Goal: Task Accomplishment & Management: Use online tool/utility

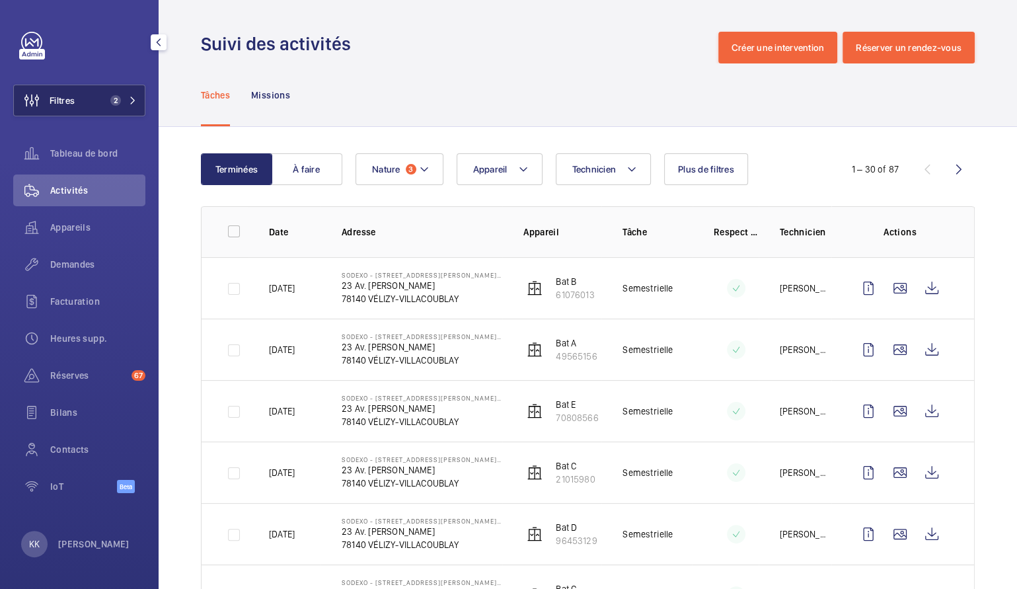
click at [72, 91] on span "Filtres" at bounding box center [44, 101] width 61 height 32
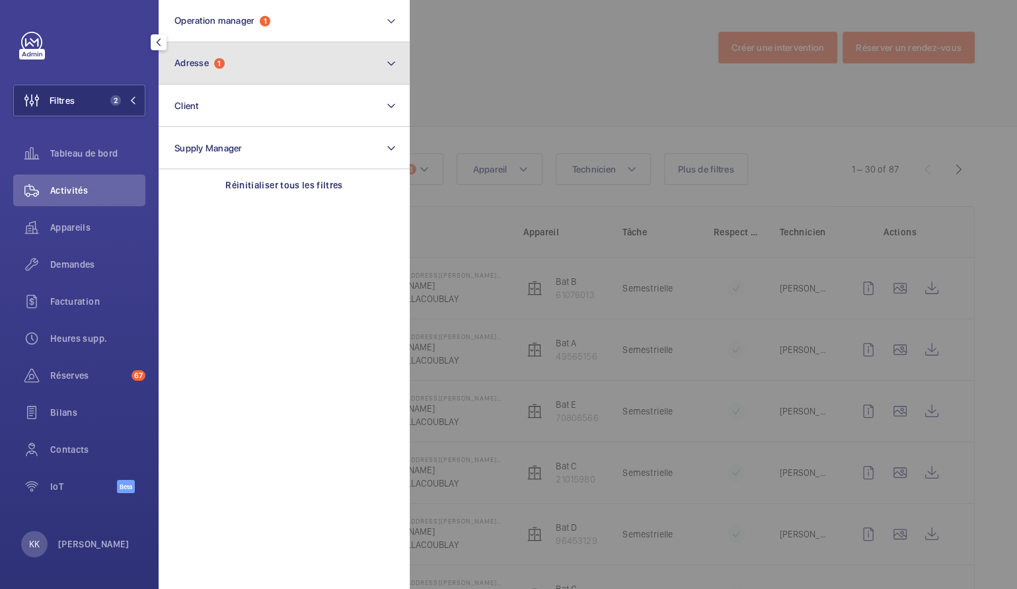
click at [225, 54] on button "Adresse 1" at bounding box center [284, 63] width 251 height 42
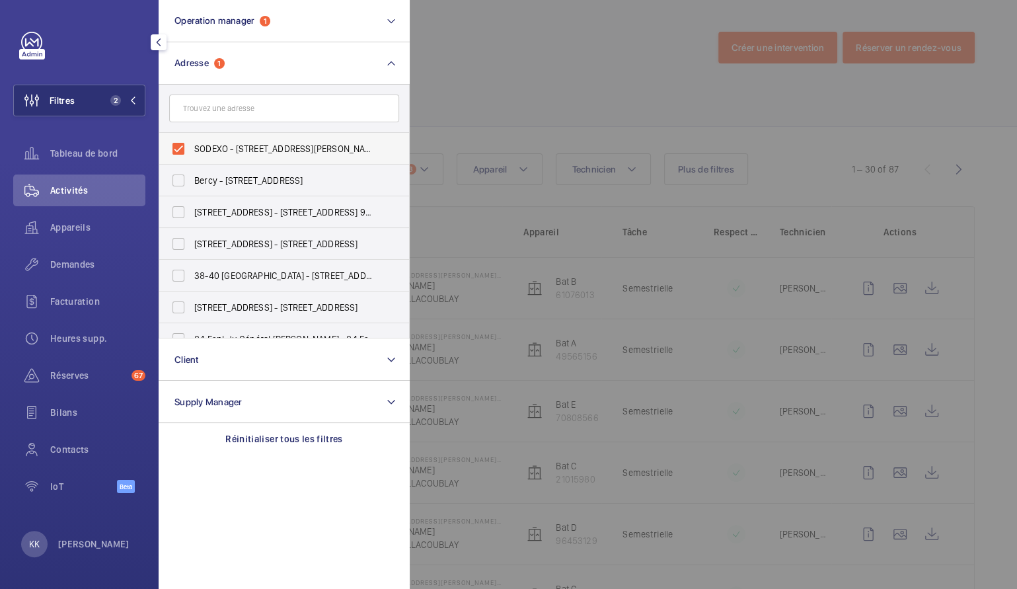
click at [219, 145] on span "SODEXO - 23 RUE LOUIS BREGUET, VELIZY - SANTOS / DUMONT - 23 Av. Louis Breguet,…" at bounding box center [285, 148] width 182 height 13
click at [192, 145] on input "SODEXO - 23 RUE LOUIS BREGUET, VELIZY - SANTOS / DUMONT - 23 Av. Louis Breguet,…" at bounding box center [178, 148] width 26 height 26
checkbox input "false"
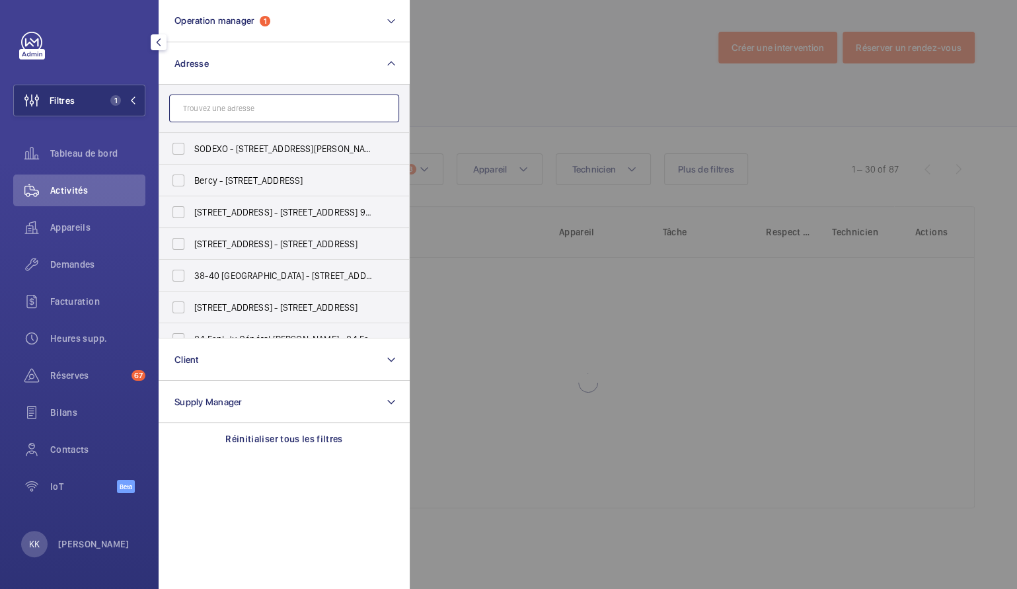
click at [219, 104] on input "text" at bounding box center [284, 108] width 230 height 28
paste input "3 RUE DE LA COMMUNE DE PARIS"
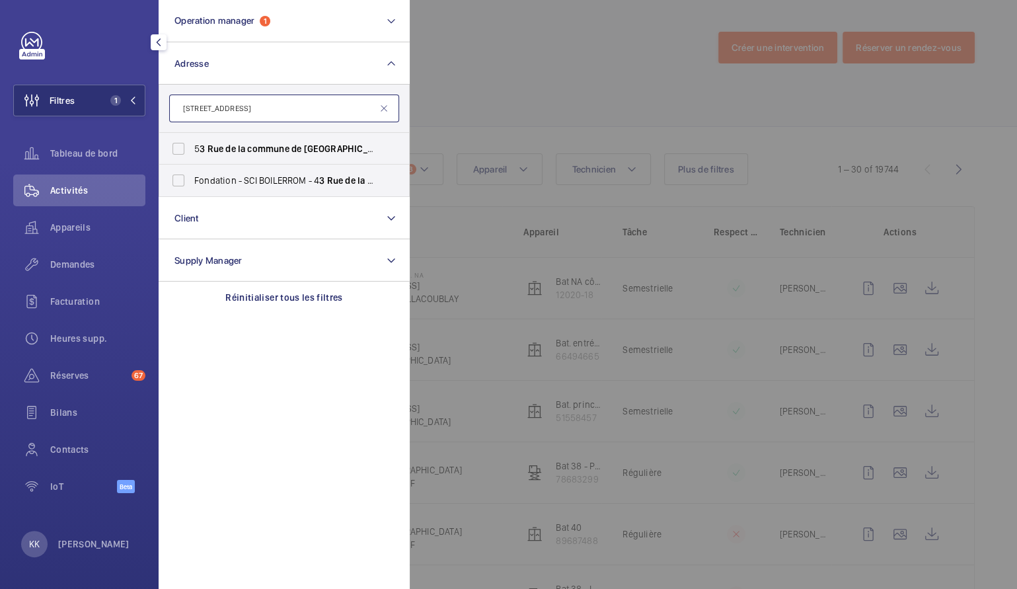
click at [189, 112] on input "3 RUE DE LA COMMUNE DE PARIS" at bounding box center [284, 108] width 230 height 28
click at [180, 109] on input "3 RUE DE LA COMMUNE DE PARIS" at bounding box center [284, 108] width 230 height 28
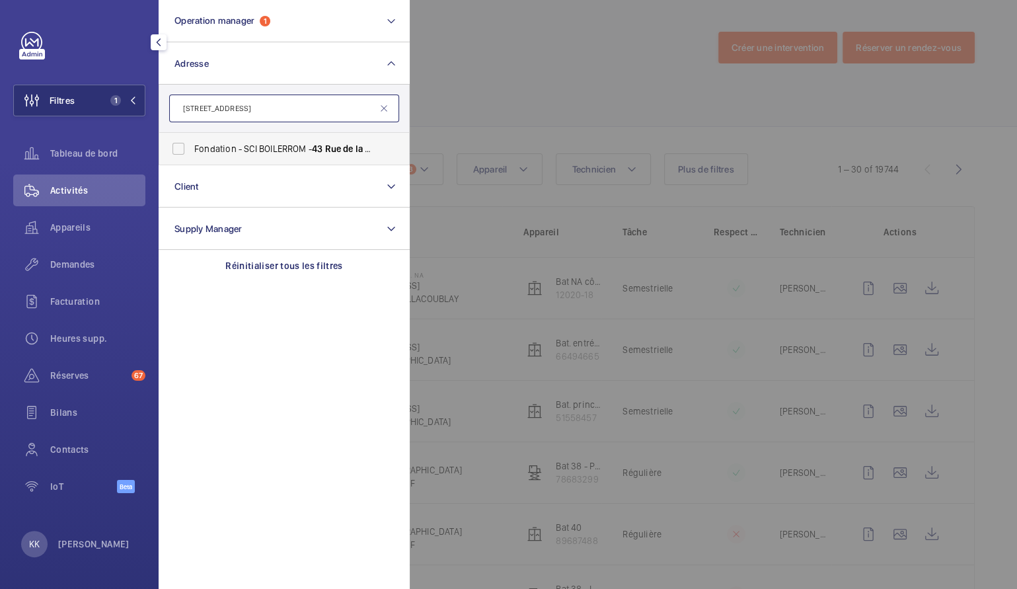
type input "43 RUE DE LA COMMUNE DE PARIS"
click at [258, 153] on span "Fondation - SCI BOILERROM - 43 Rue de la Commune de Paris , ROMAINVILLE 93230" at bounding box center [285, 148] width 182 height 13
click at [192, 153] on input "Fondation - SCI BOILERROM - 43 Rue de la Commune de Paris , ROMAINVILLE 93230" at bounding box center [178, 148] width 26 height 26
checkbox input "true"
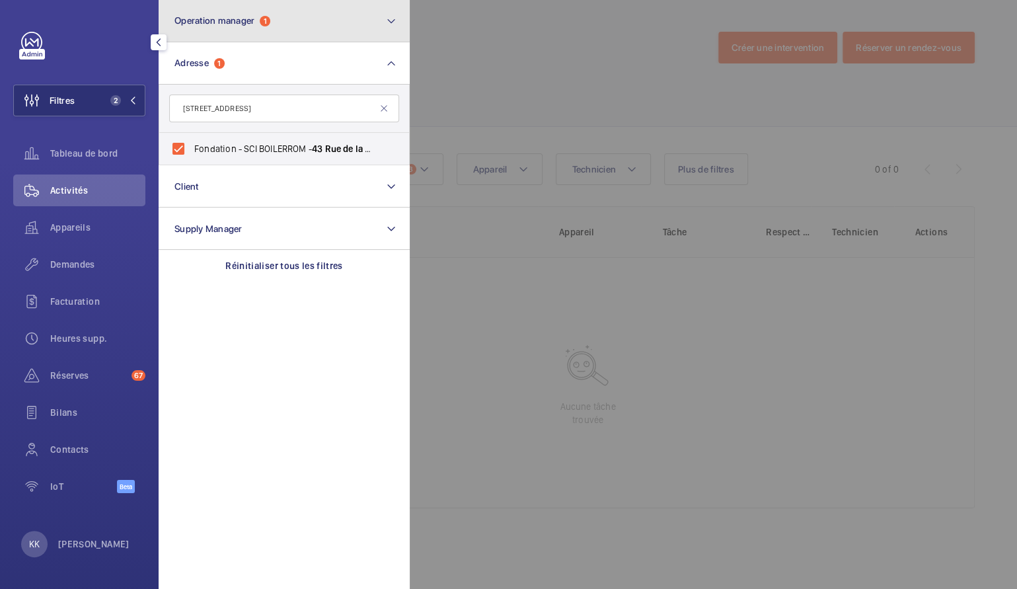
click at [242, 29] on button "Operation manager 1" at bounding box center [284, 21] width 251 height 42
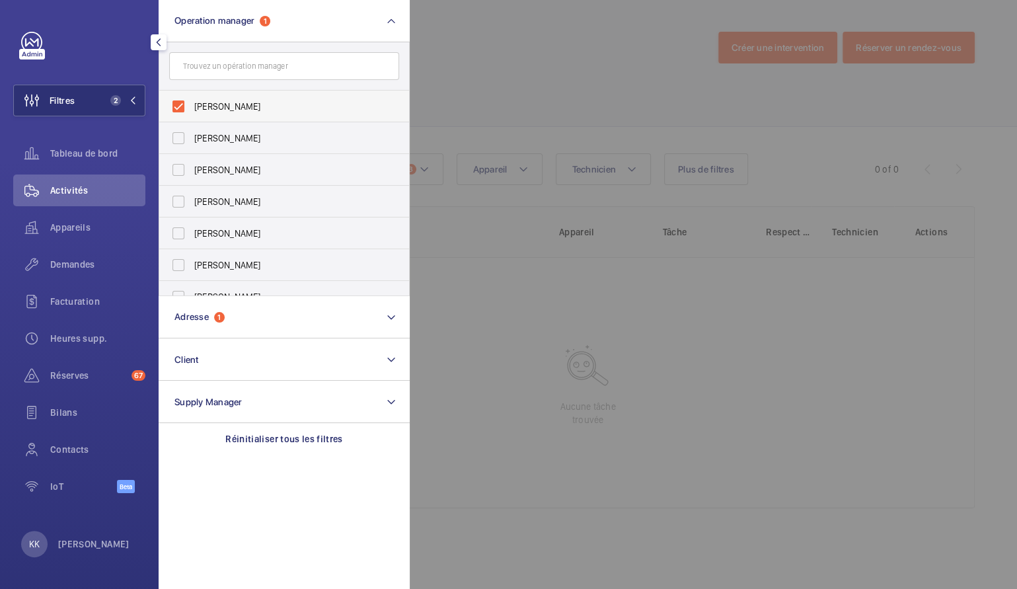
click at [209, 100] on span "[PERSON_NAME]" at bounding box center [285, 106] width 182 height 13
click at [192, 99] on input "[PERSON_NAME]" at bounding box center [178, 106] width 26 height 26
checkbox input "false"
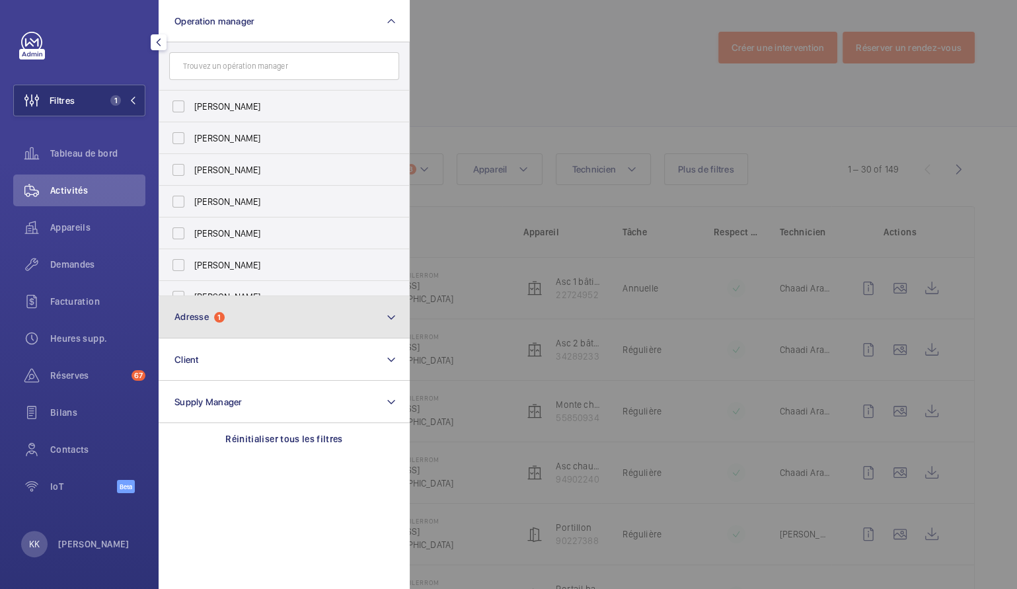
click at [197, 306] on button "Adresse 1" at bounding box center [284, 317] width 251 height 42
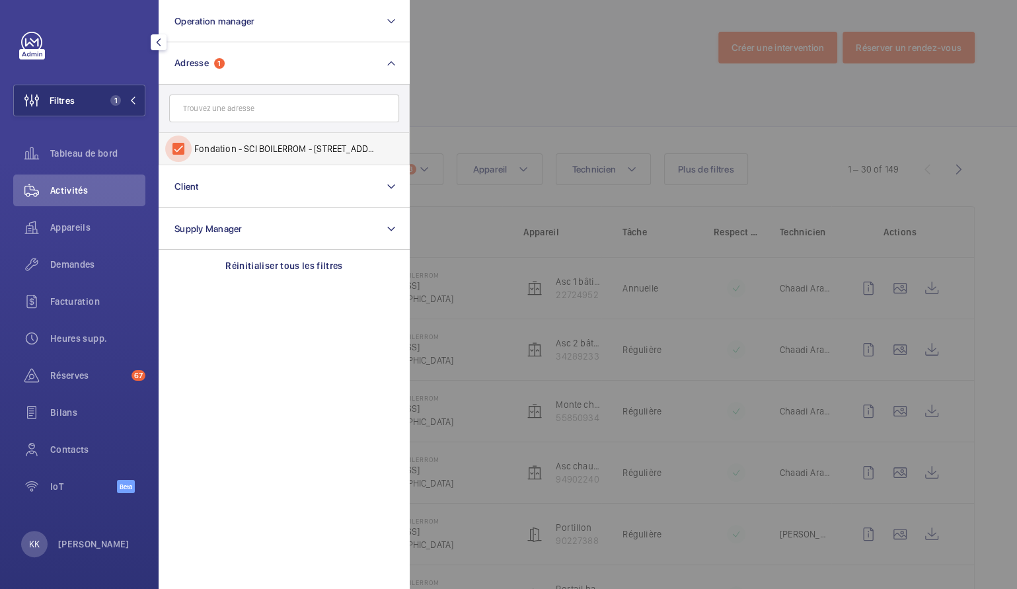
click at [182, 139] on input "Fondation - SCI BOILERROM - 43 Rue de la Commune de Paris, ROMAINVILLE 93230" at bounding box center [178, 148] width 26 height 26
checkbox input "false"
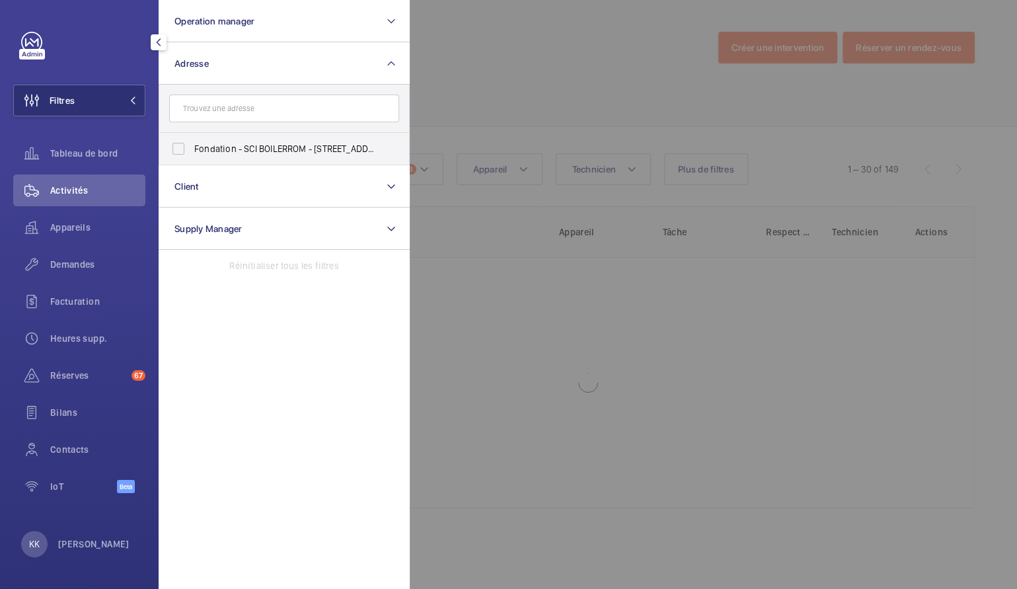
click at [503, 36] on div at bounding box center [918, 294] width 1017 height 589
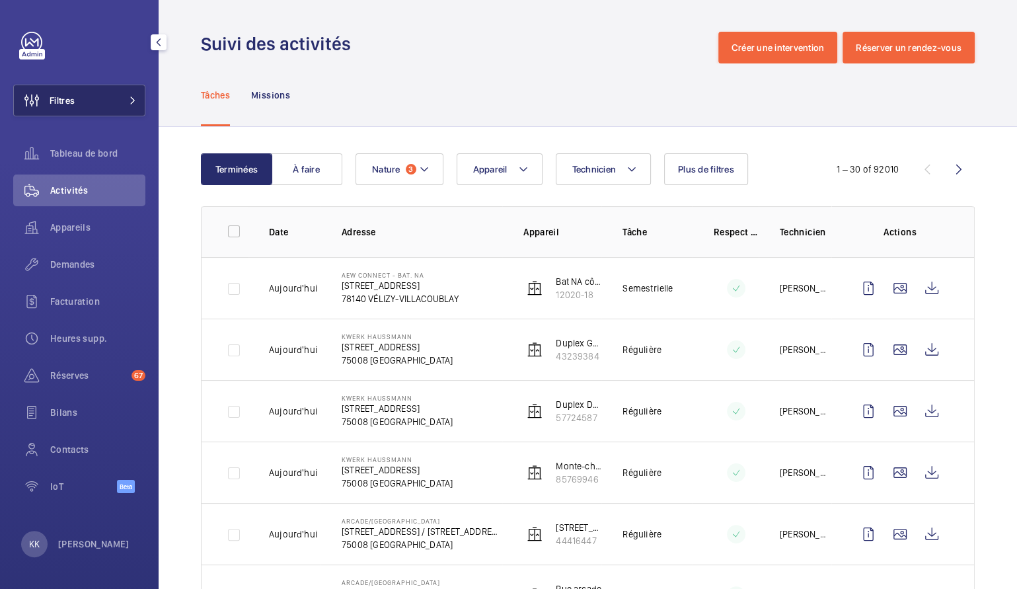
click at [69, 110] on span "Filtres" at bounding box center [44, 101] width 61 height 32
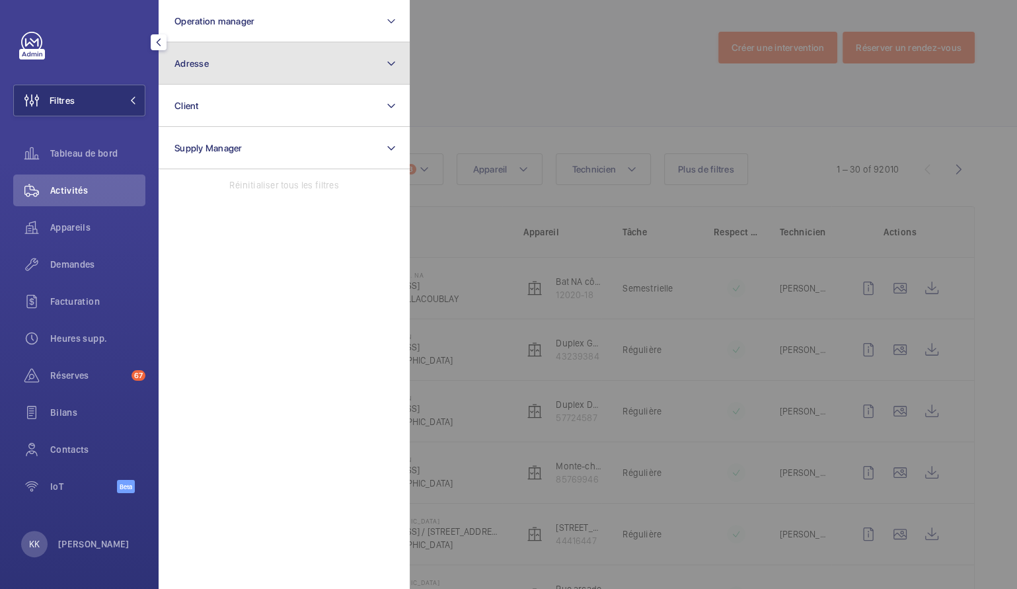
click at [226, 61] on button "Adresse" at bounding box center [284, 63] width 251 height 42
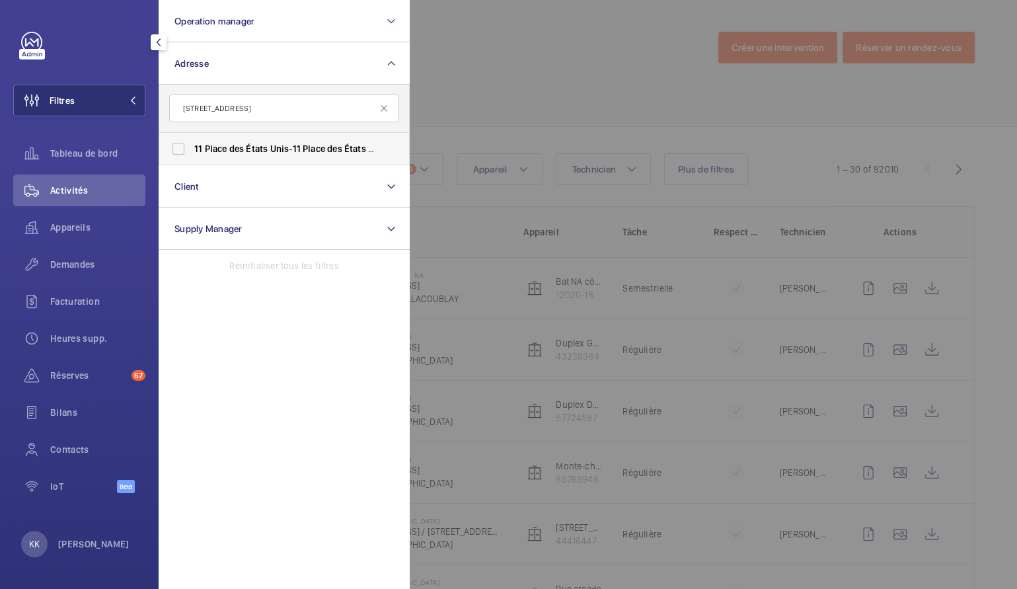
type input "1 Place des États Unis"
click at [209, 147] on span "Place" at bounding box center [216, 148] width 22 height 11
click at [192, 147] on input "1 1 Place des États Unis - 1 1 Place des États Unis , 92 1 20 MONTROUGE, MONTRO…" at bounding box center [178, 148] width 26 height 26
checkbox input "true"
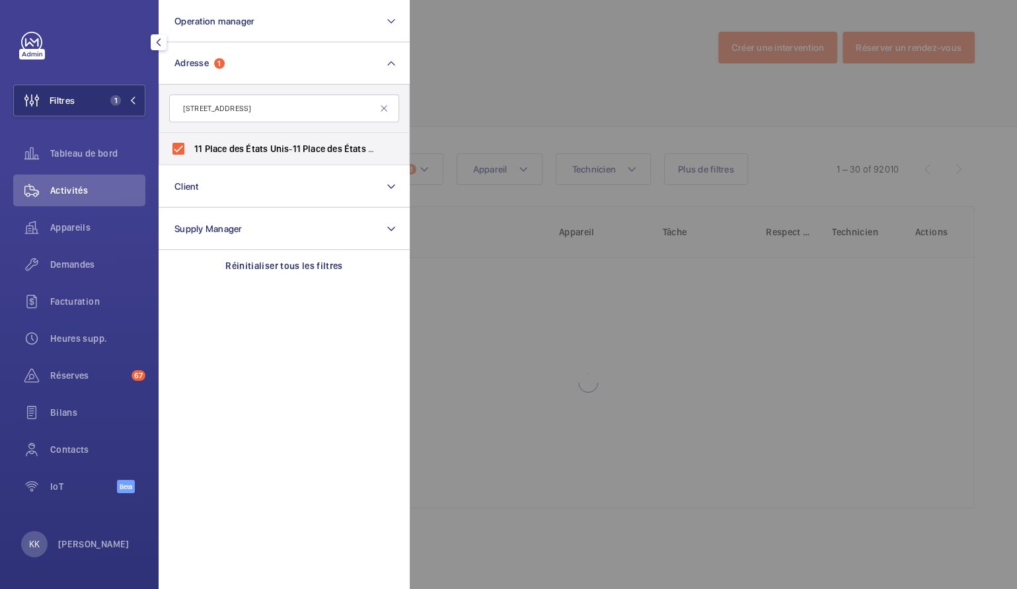
click at [505, 70] on div at bounding box center [918, 294] width 1017 height 589
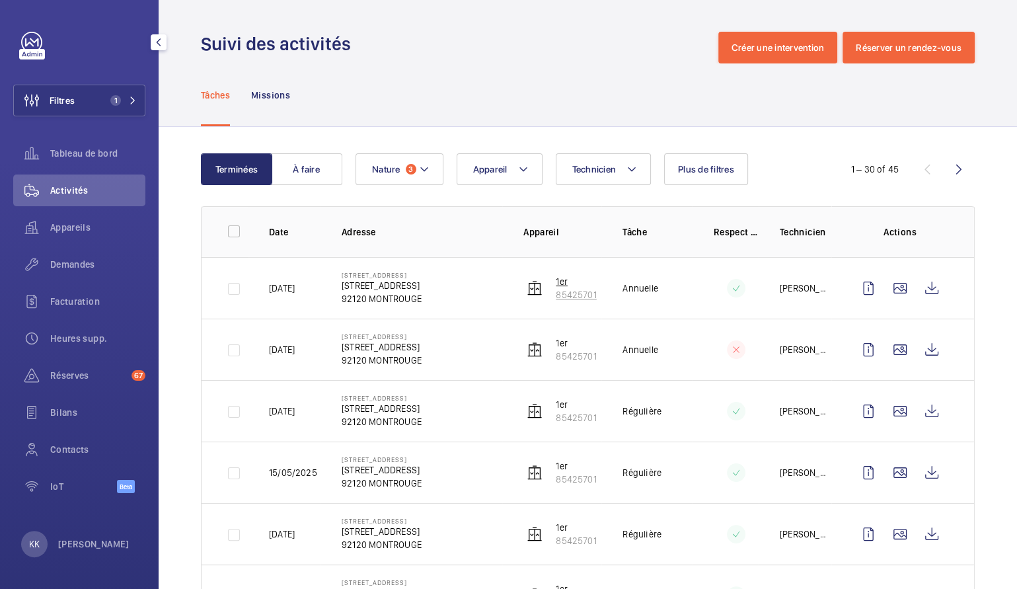
drag, startPoint x: 596, startPoint y: 295, endPoint x: 546, endPoint y: 298, distance: 49.6
click at [0, 0] on tr "27/08/2025 11 Place des États Unis 11 Place des États Unis, 92120 MONTROUGE 921…" at bounding box center [0, 0] width 0 height 0
drag, startPoint x: 595, startPoint y: 357, endPoint x: 588, endPoint y: 355, distance: 6.7
click at [0, 0] on tr "25/08/2025 11 Place des États Unis 11 Place des États Unis, 92120 MONTROUGE 921…" at bounding box center [0, 0] width 0 height 0
click at [593, 355] on td "1er 85425701" at bounding box center [551, 348] width 99 height 61
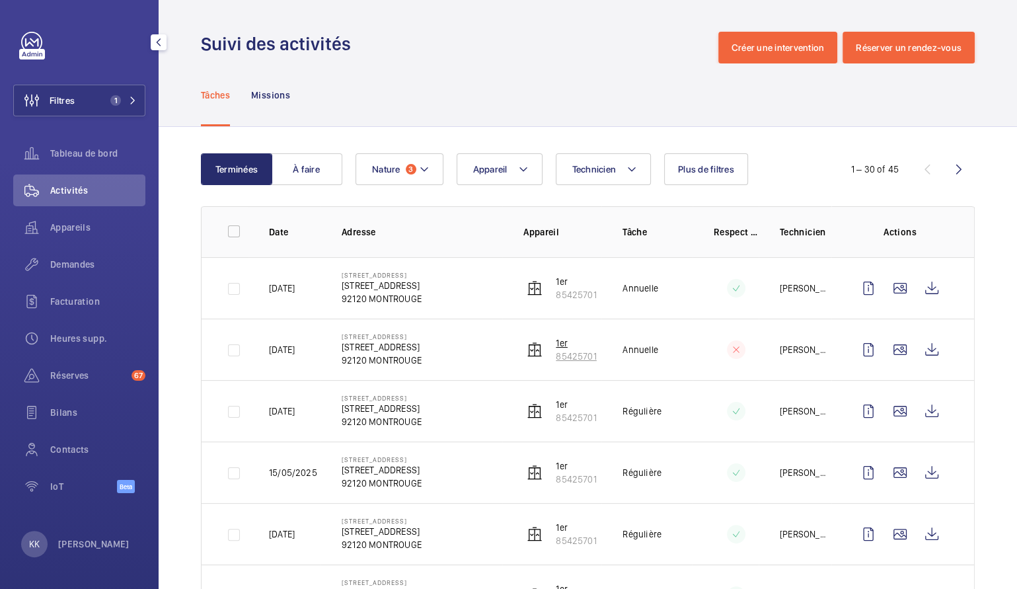
drag, startPoint x: 588, startPoint y: 356, endPoint x: 550, endPoint y: 357, distance: 38.3
click at [550, 357] on td "1er 85425701" at bounding box center [551, 348] width 99 height 61
copy p "85425701"
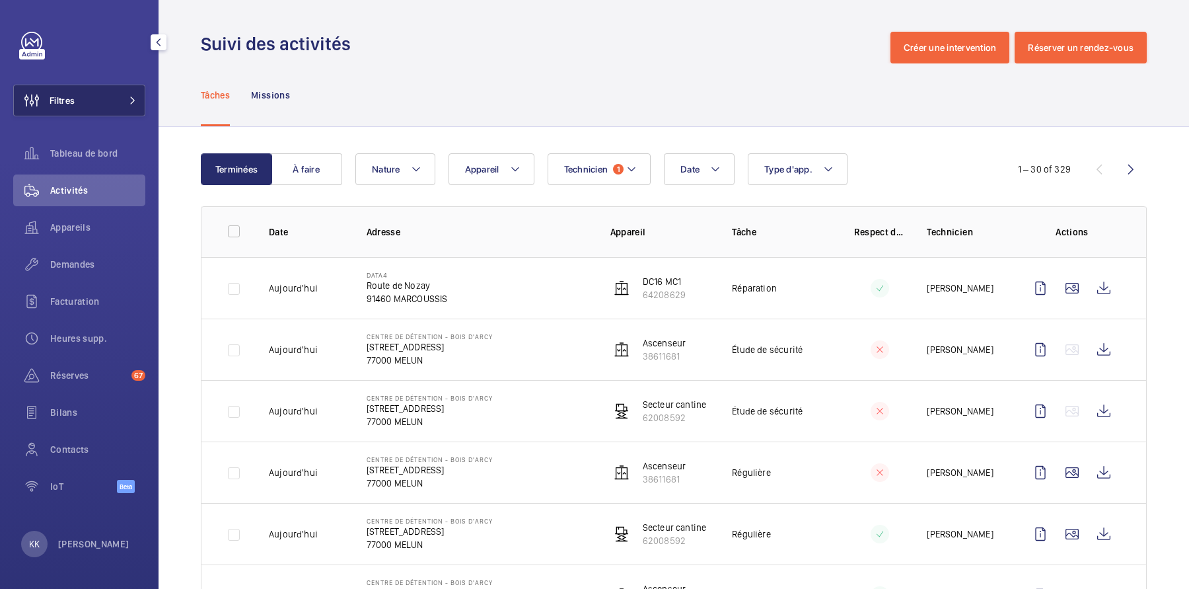
click at [52, 100] on span "Filtres" at bounding box center [62, 100] width 25 height 13
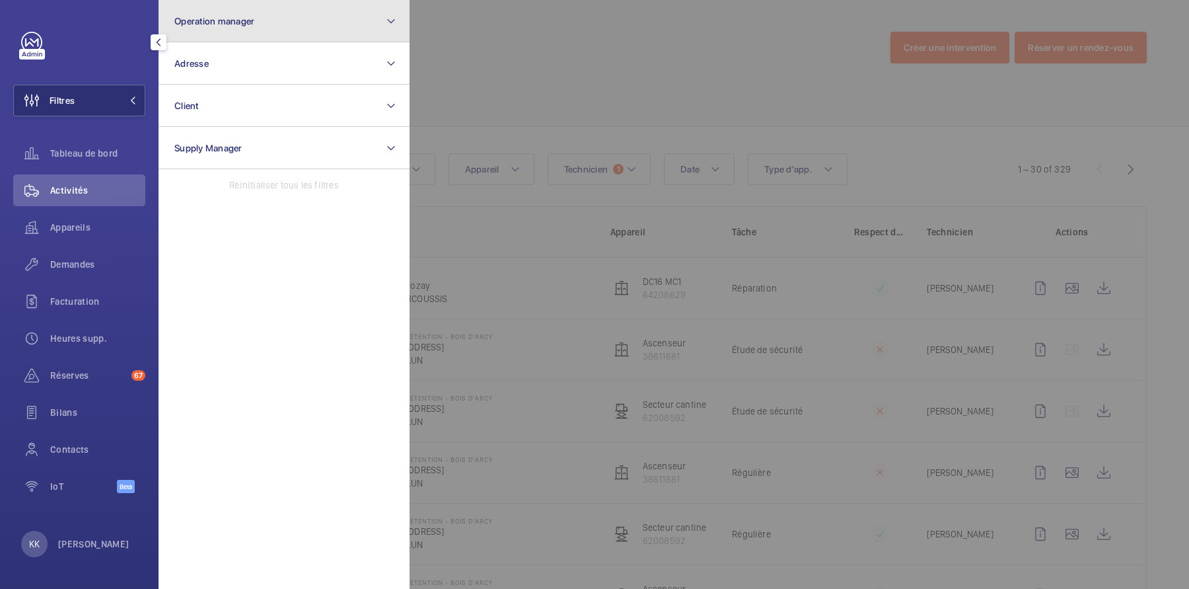
click at [284, 8] on button "Operation manager" at bounding box center [284, 21] width 251 height 42
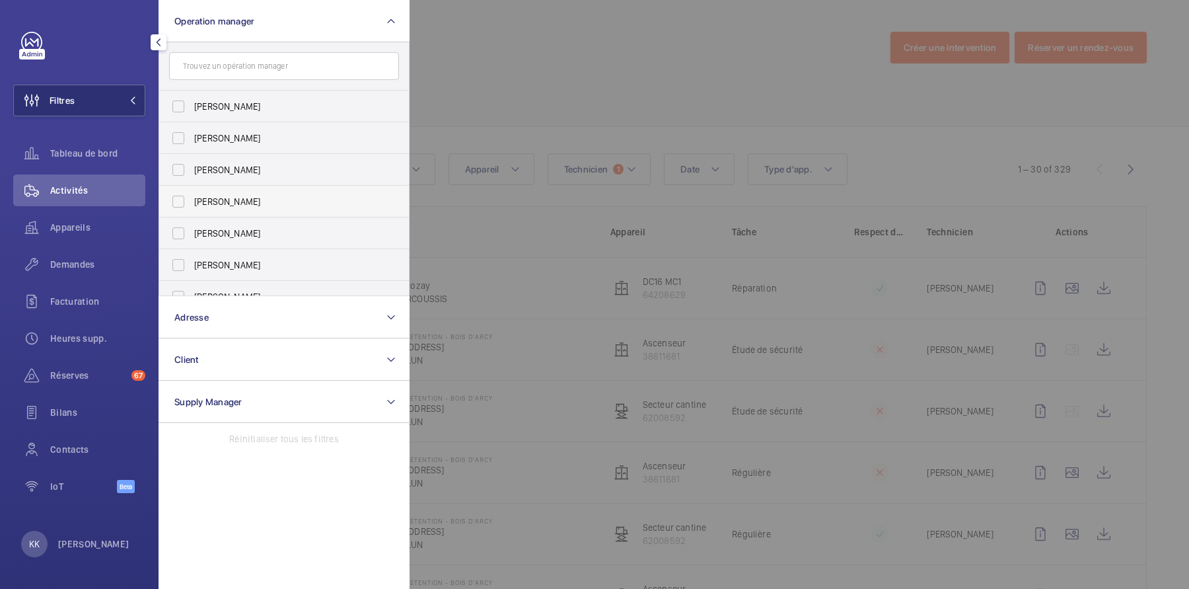
click at [249, 198] on span "[PERSON_NAME]" at bounding box center [285, 201] width 182 height 13
click at [192, 198] on input "[PERSON_NAME]" at bounding box center [178, 201] width 26 height 26
checkbox input "true"
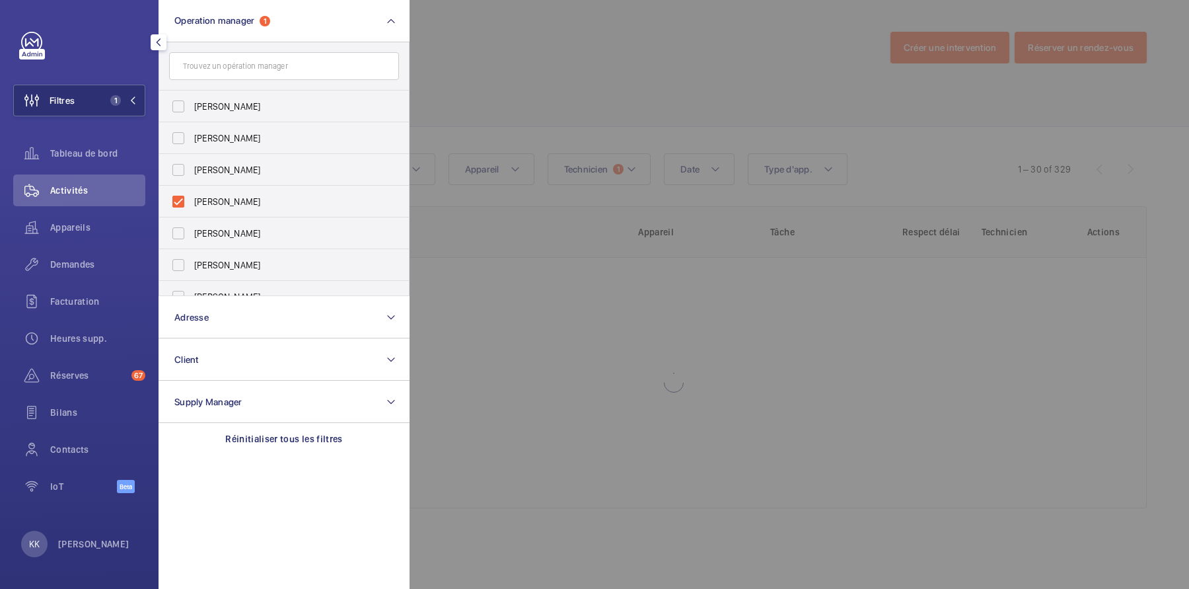
click at [525, 95] on div at bounding box center [1004, 294] width 1189 height 589
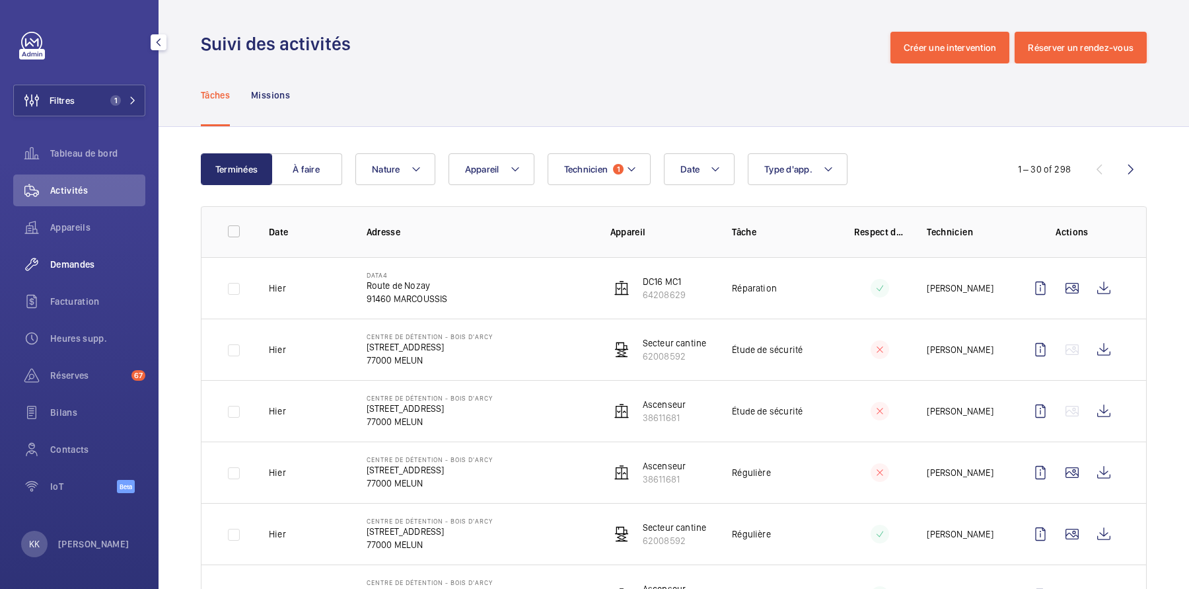
click at [76, 270] on span "Demandes" at bounding box center [97, 264] width 95 height 13
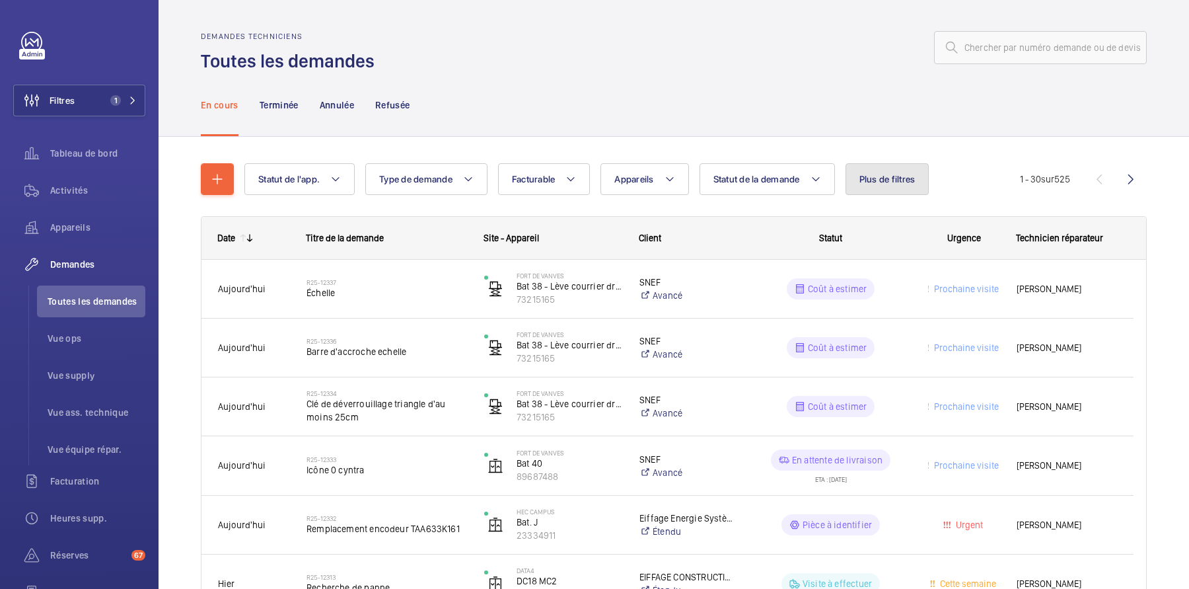
click at [887, 192] on button "Plus de filtres" at bounding box center [888, 179] width 84 height 32
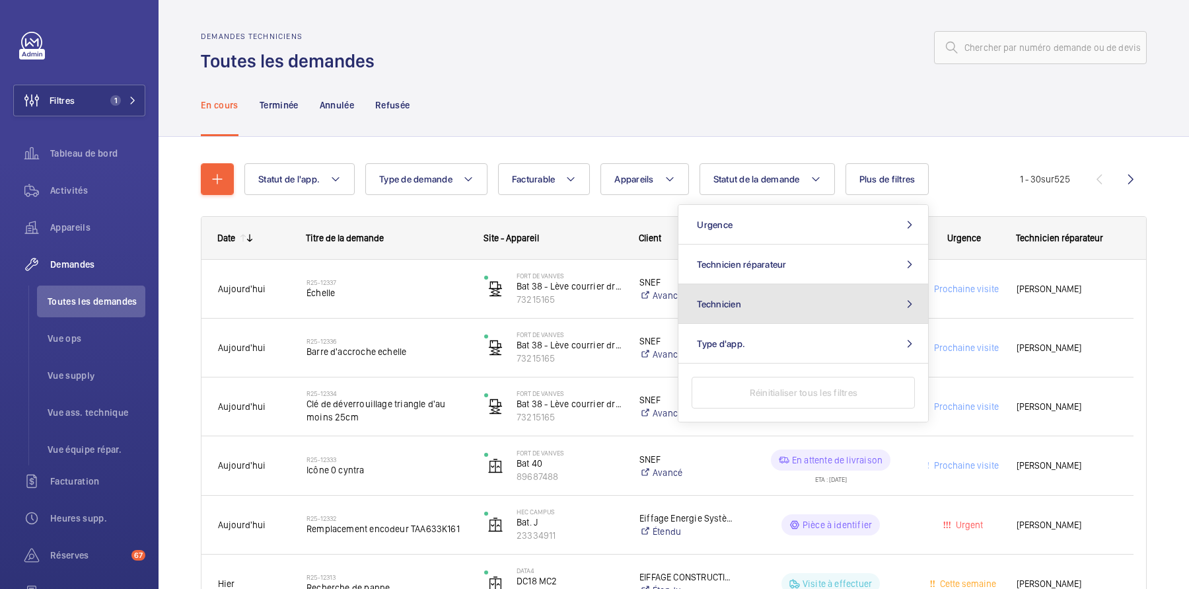
click at [762, 309] on button "Technicien" at bounding box center [804, 304] width 250 height 40
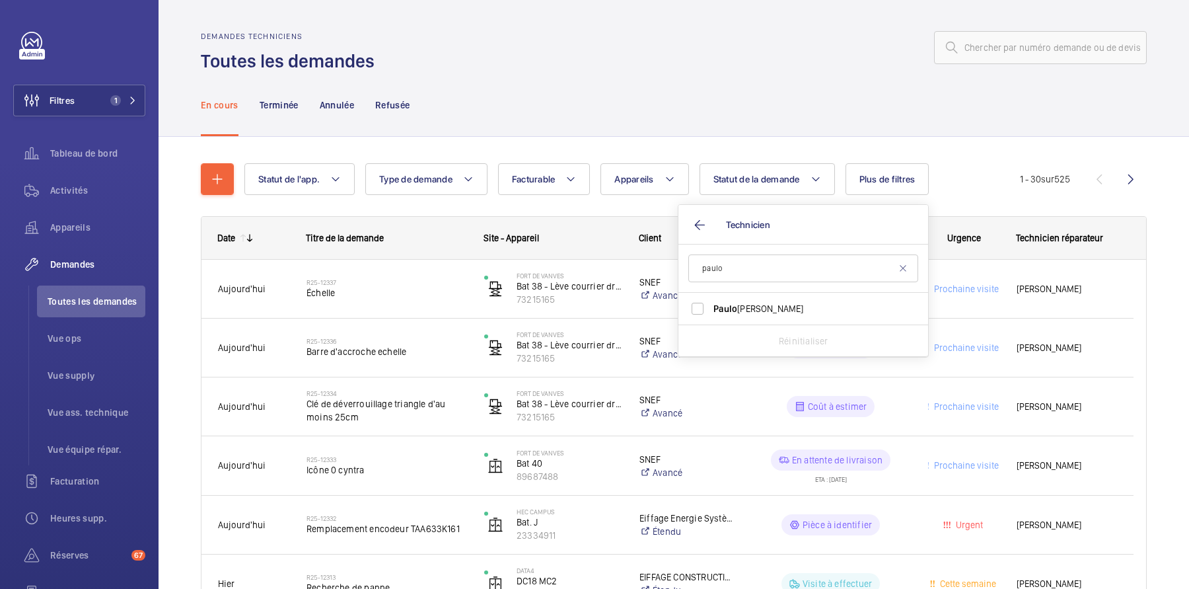
type input "paulo"
click at [705, 309] on input "[PERSON_NAME]" at bounding box center [698, 308] width 26 height 26
checkbox input "true"
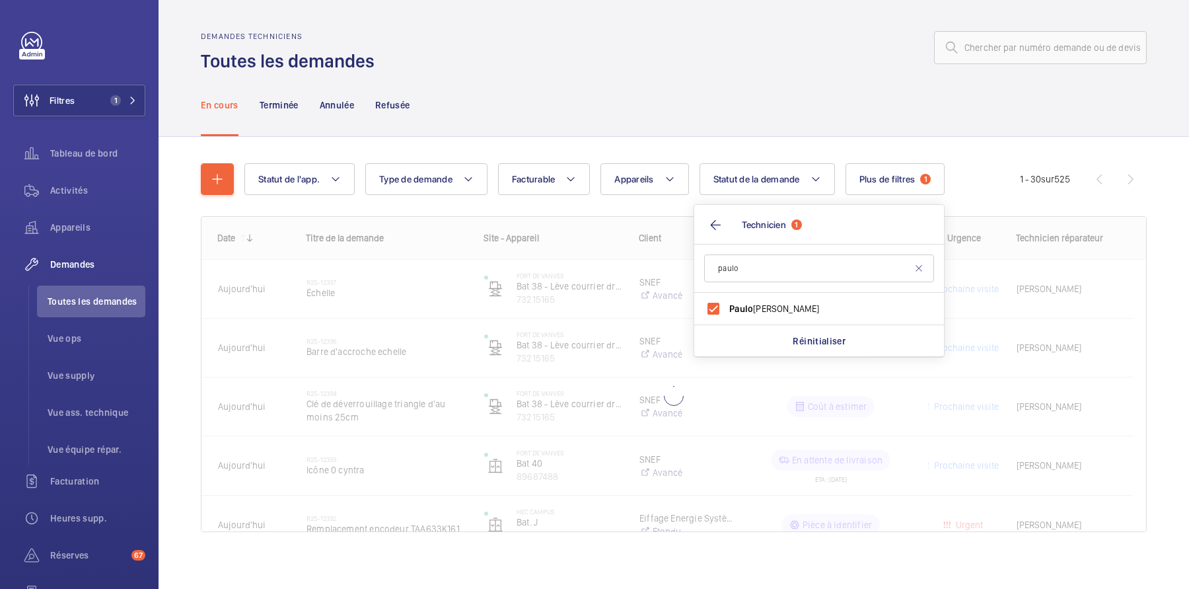
click at [586, 74] on div "En cours Terminée Annulée Refusée" at bounding box center [674, 104] width 946 height 63
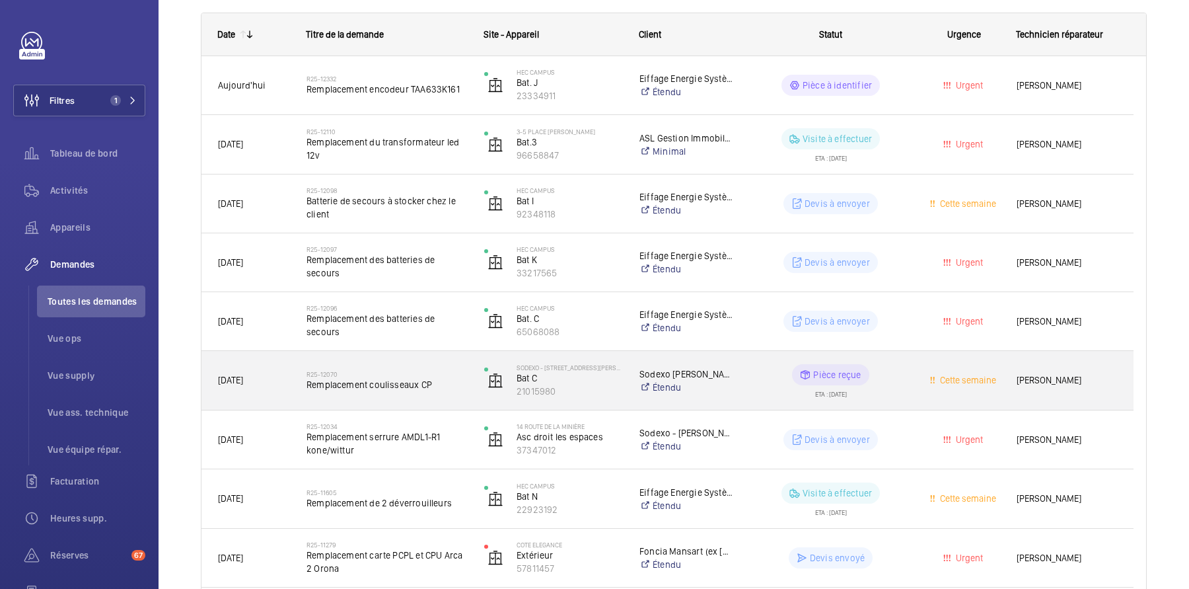
scroll to position [204, 0]
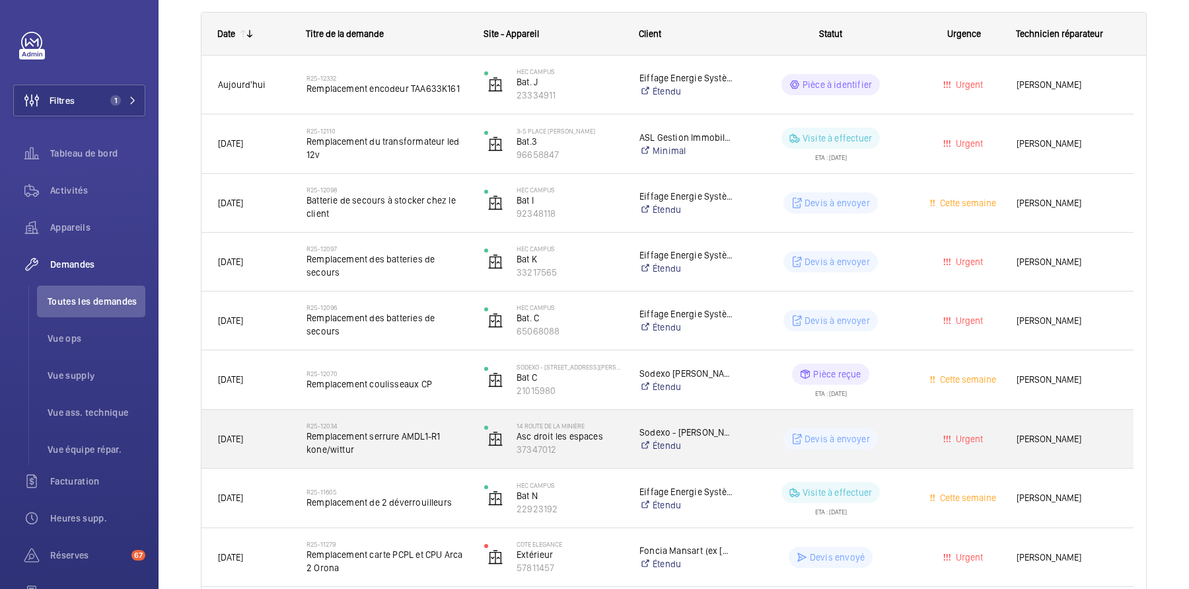
click at [422, 441] on span "Remplacement serrure AMDL1-R1 kone/wittur" at bounding box center [387, 442] width 161 height 26
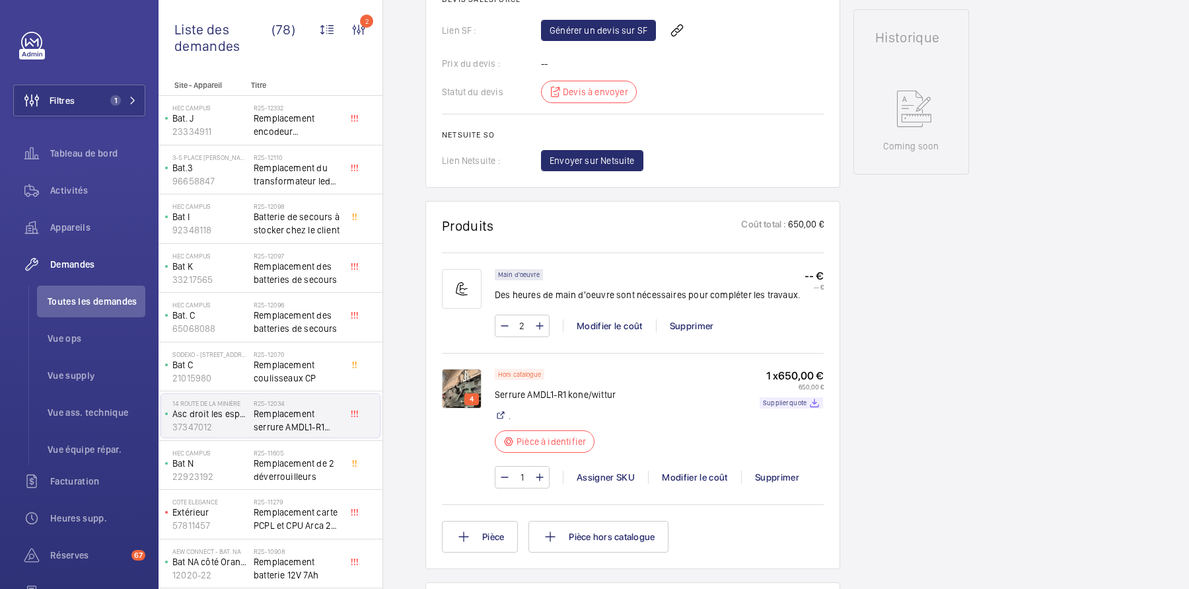
scroll to position [511, 0]
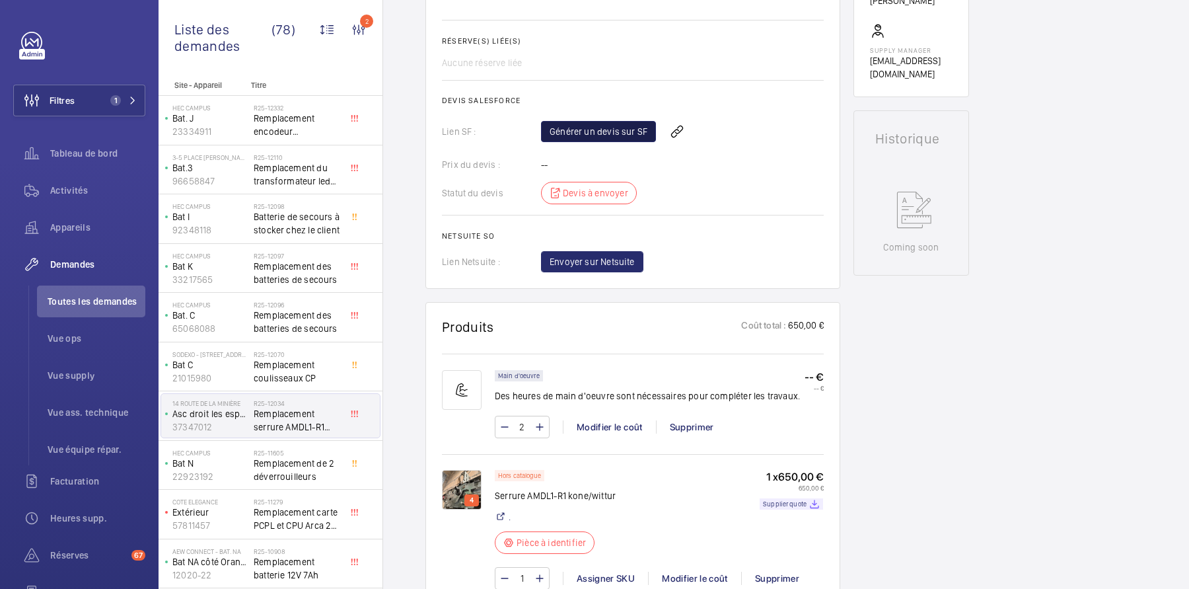
click at [585, 121] on link "Générer un devis sur SF" at bounding box center [598, 131] width 115 height 21
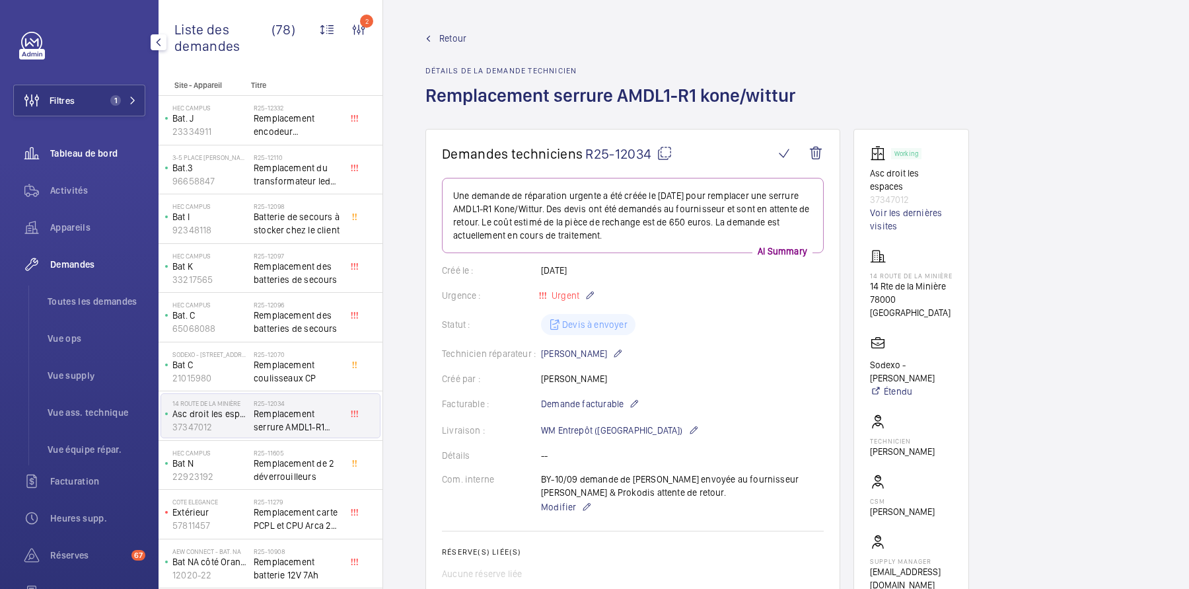
click at [66, 157] on span "Tableau de bord" at bounding box center [97, 153] width 95 height 13
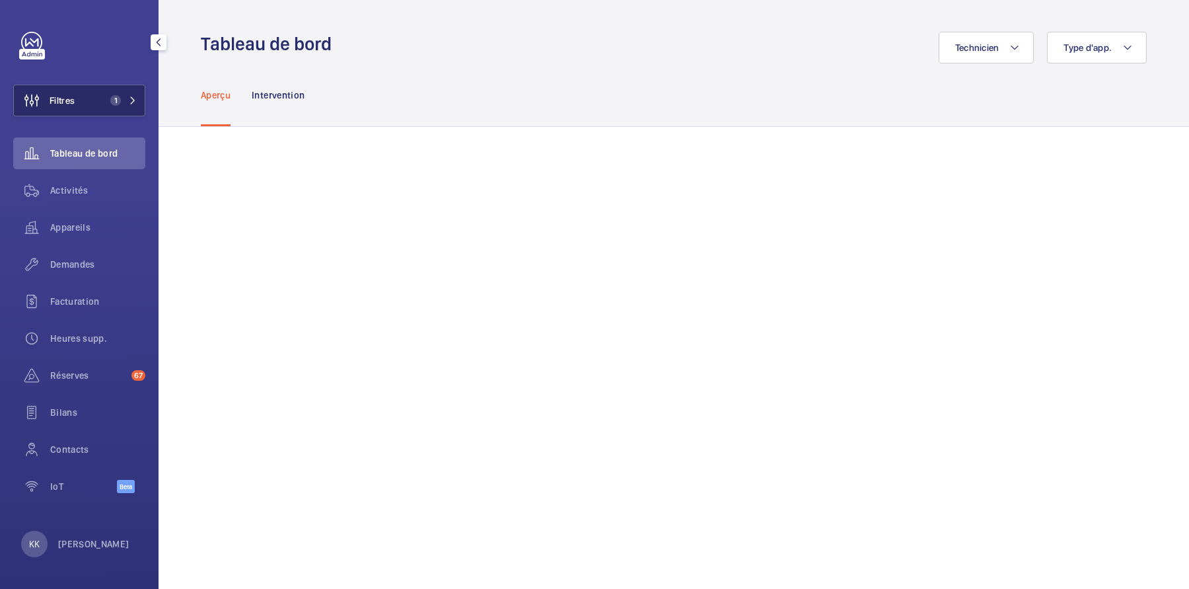
click at [122, 100] on span "1" at bounding box center [121, 100] width 32 height 11
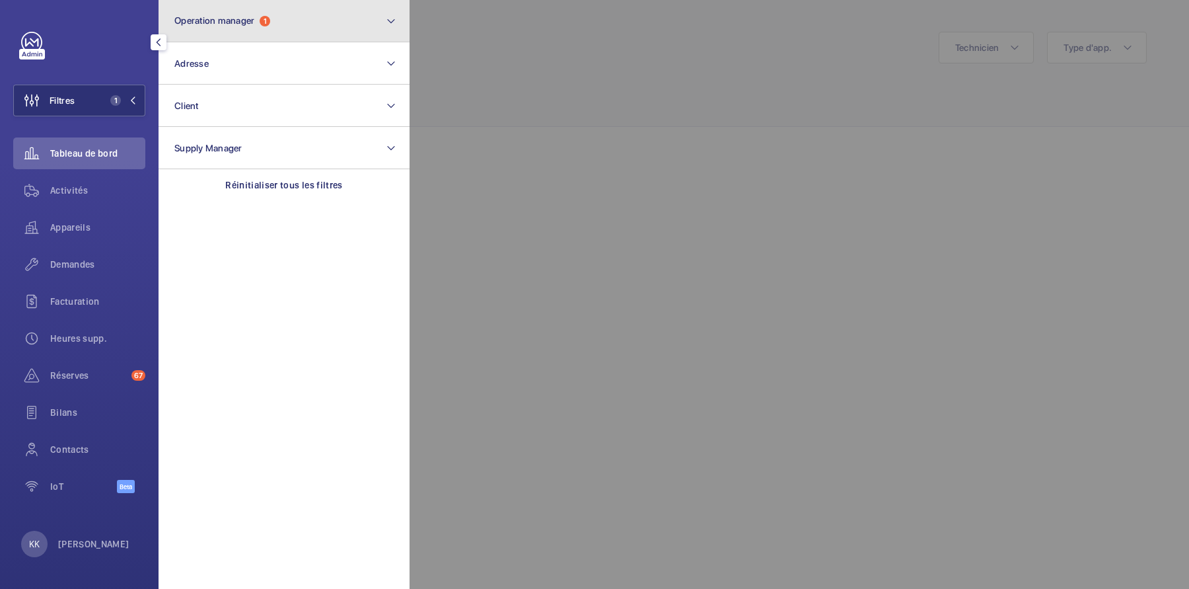
click at [238, 30] on button "Operation manager 1" at bounding box center [284, 21] width 251 height 42
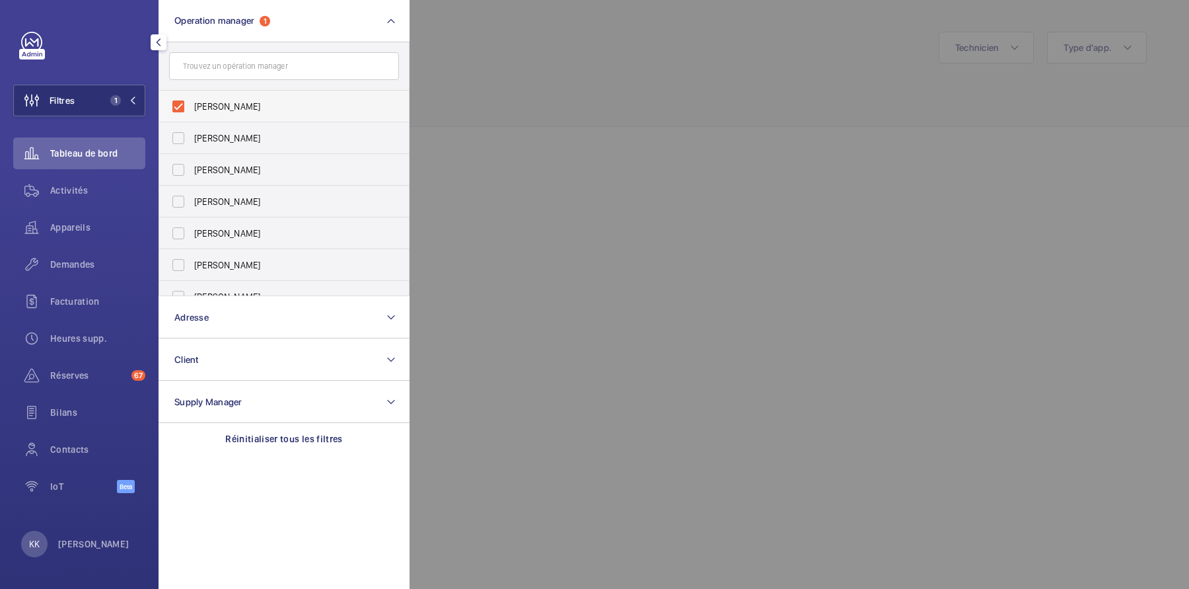
click at [217, 106] on span "[PERSON_NAME]" at bounding box center [285, 106] width 182 height 13
click at [192, 106] on input "[PERSON_NAME]" at bounding box center [178, 106] width 26 height 26
checkbox input "false"
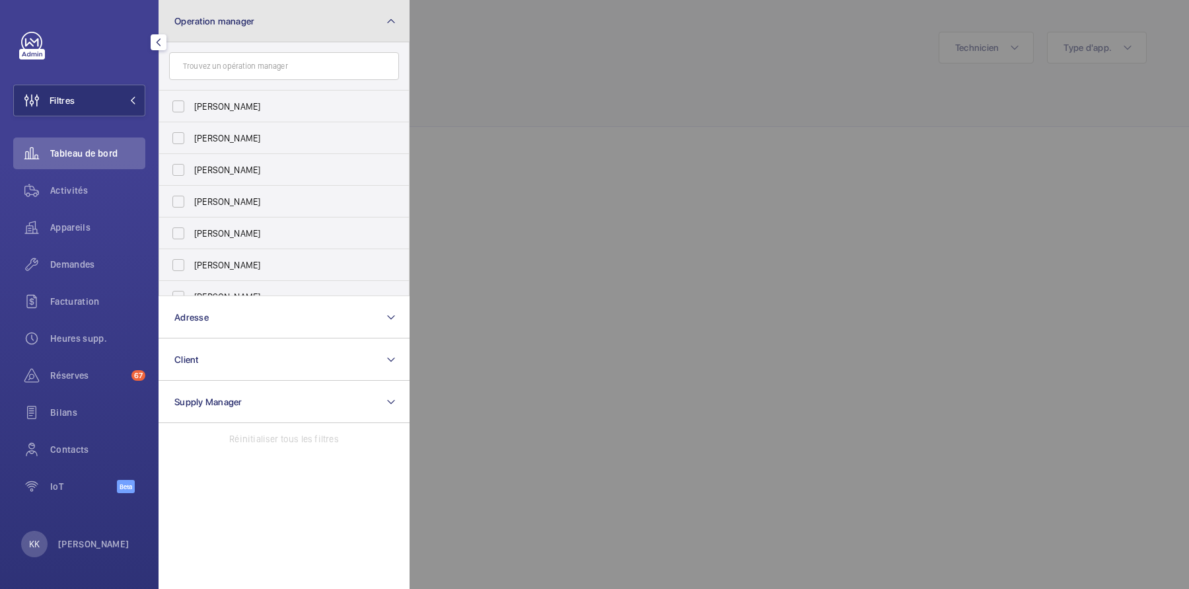
click at [264, 24] on button "Operation manager" at bounding box center [284, 21] width 251 height 42
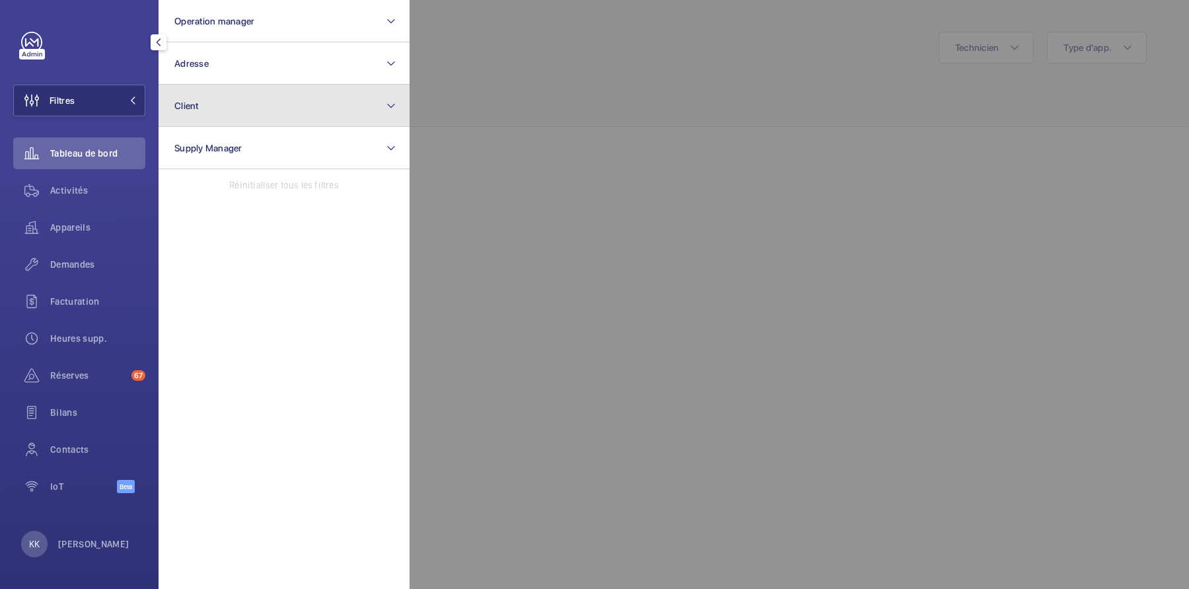
click at [227, 93] on button "Client" at bounding box center [284, 106] width 251 height 42
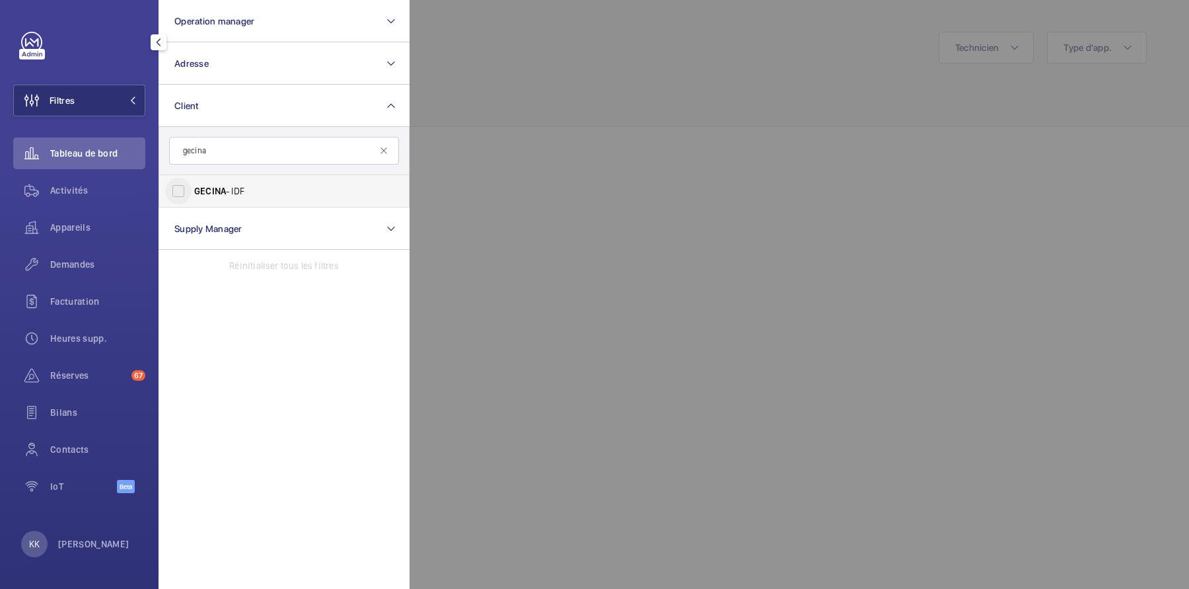
type input "gecina"
click at [179, 183] on input "GECINA - IDF" at bounding box center [178, 191] width 26 height 26
checkbox input "true"
click at [521, 113] on div at bounding box center [1004, 294] width 1189 height 589
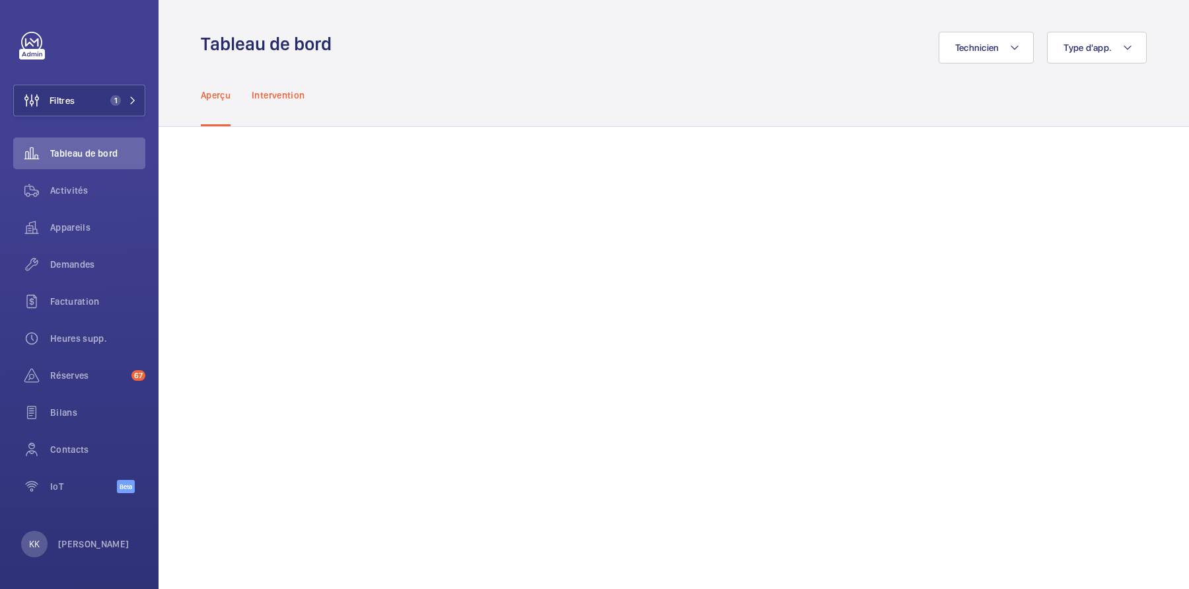
click at [272, 102] on div "Intervention" at bounding box center [278, 94] width 53 height 63
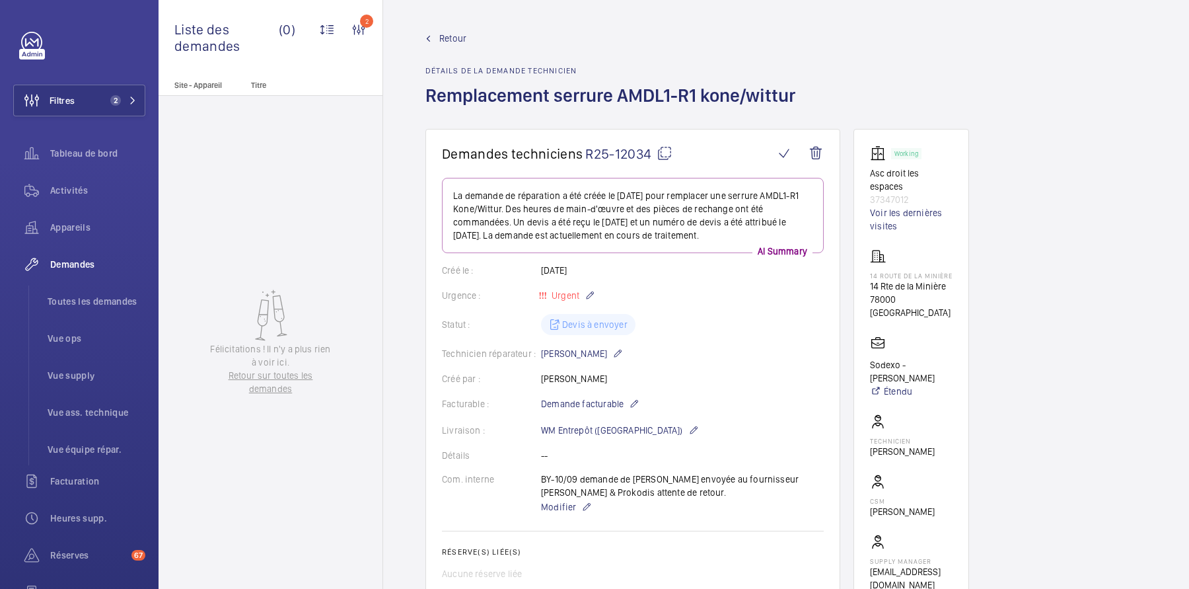
click at [446, 40] on span "Retour" at bounding box center [452, 38] width 27 height 13
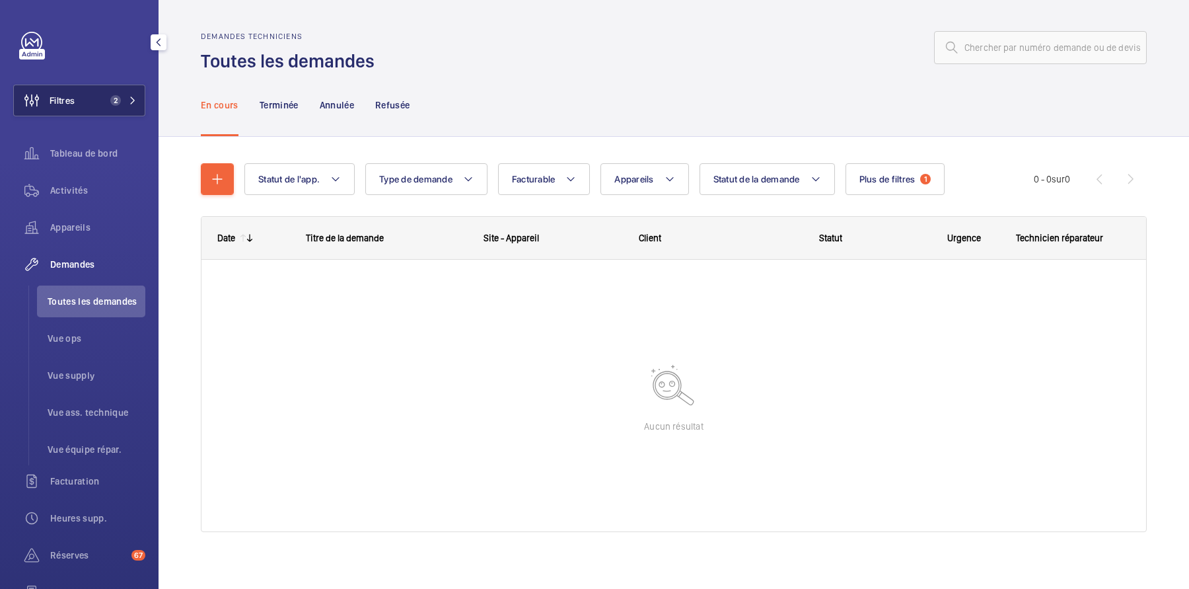
click at [69, 104] on span "Filtres" at bounding box center [62, 100] width 25 height 13
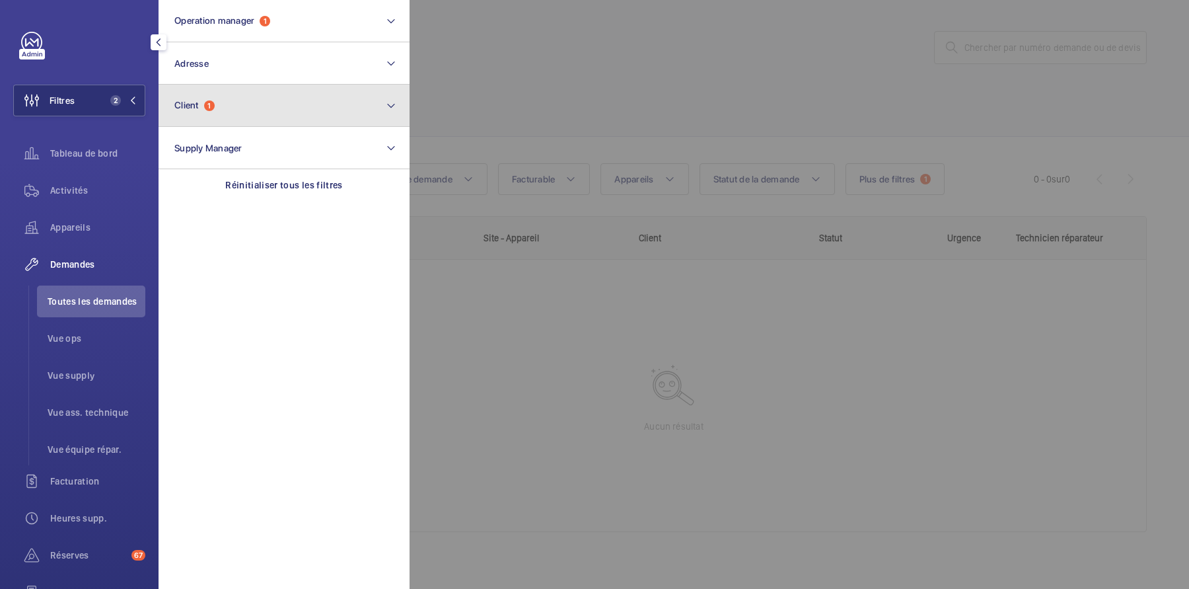
click at [298, 93] on button "Client 1" at bounding box center [284, 106] width 251 height 42
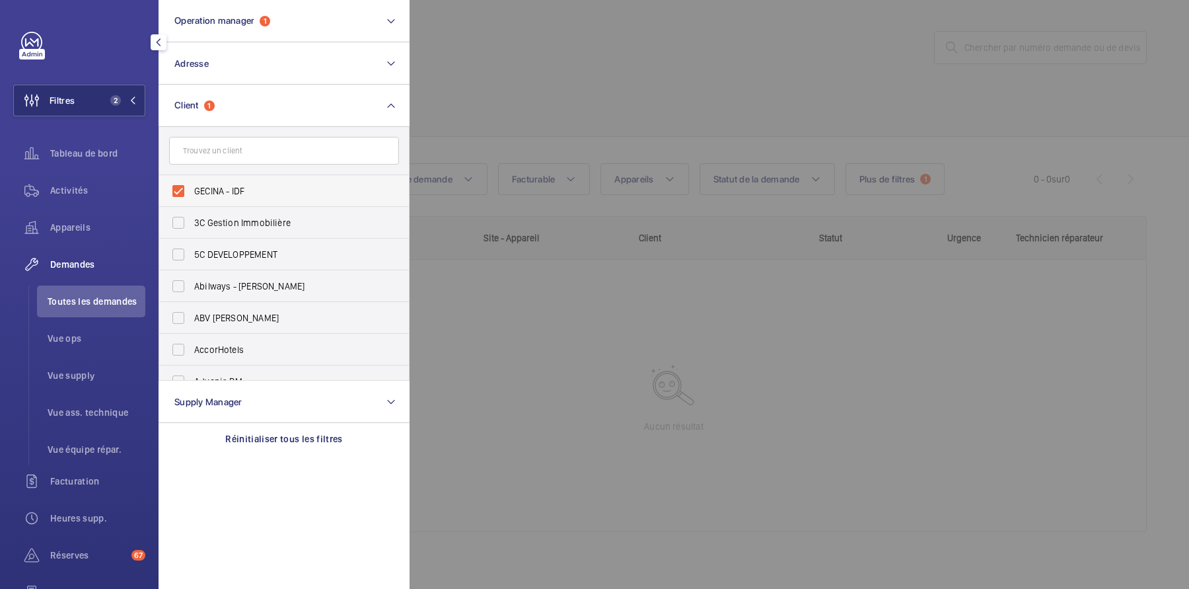
click at [239, 197] on span "GECINA - IDF" at bounding box center [285, 190] width 182 height 13
click at [192, 197] on input "GECINA - IDF" at bounding box center [178, 191] width 26 height 26
checkbox input "false"
click at [588, 53] on div at bounding box center [1004, 294] width 1189 height 589
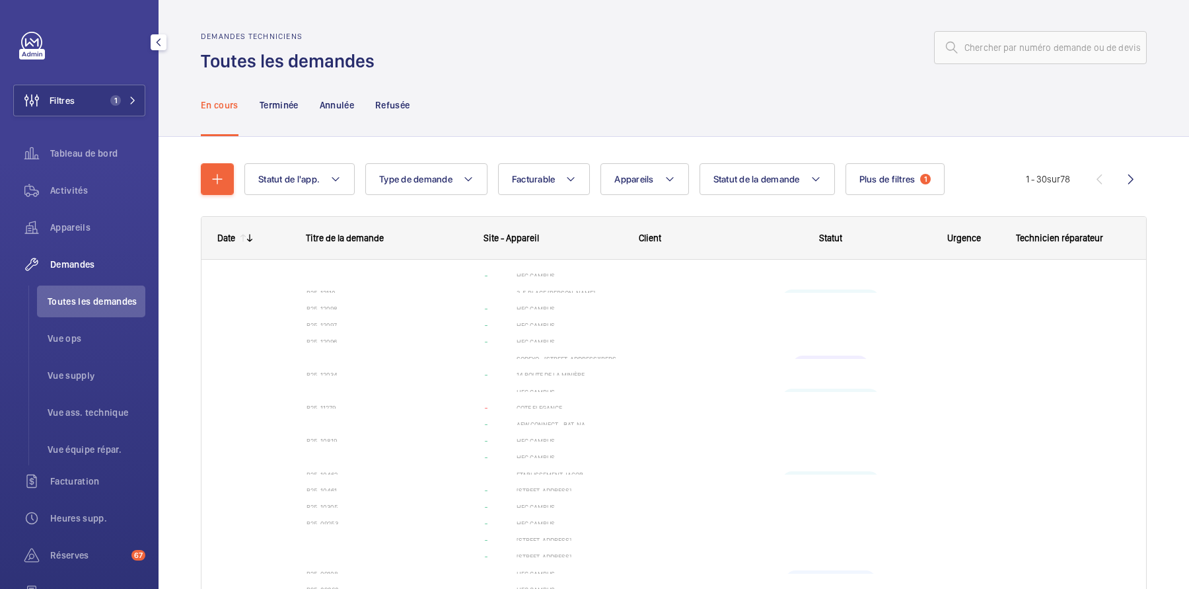
click at [73, 172] on div "Tableau de bord" at bounding box center [79, 155] width 132 height 37
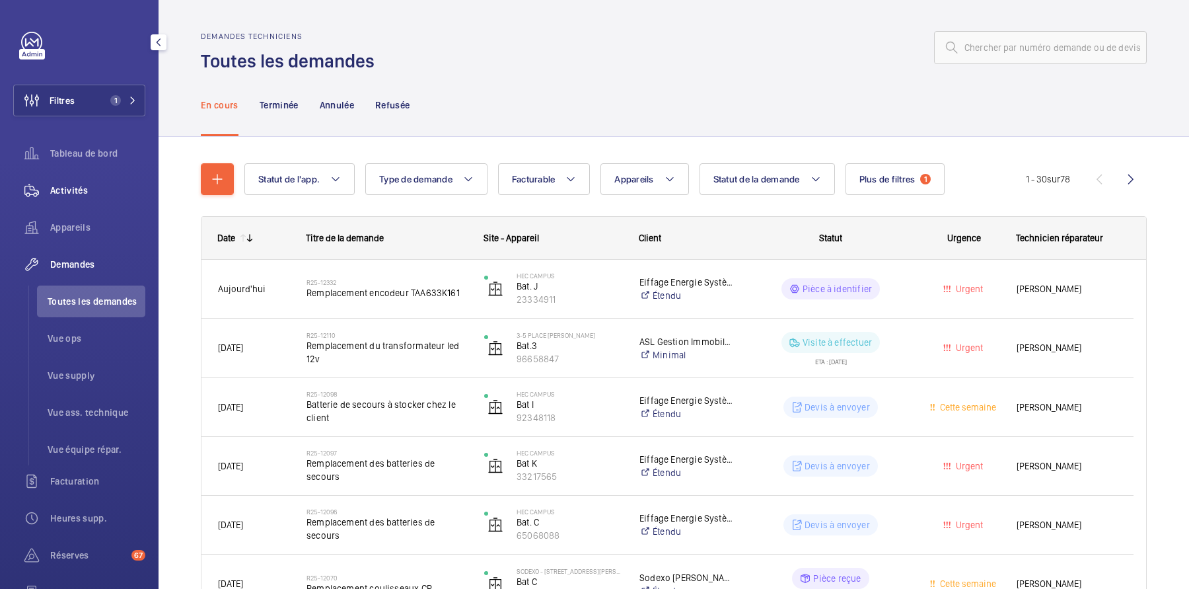
click at [78, 186] on span "Activités" at bounding box center [97, 190] width 95 height 13
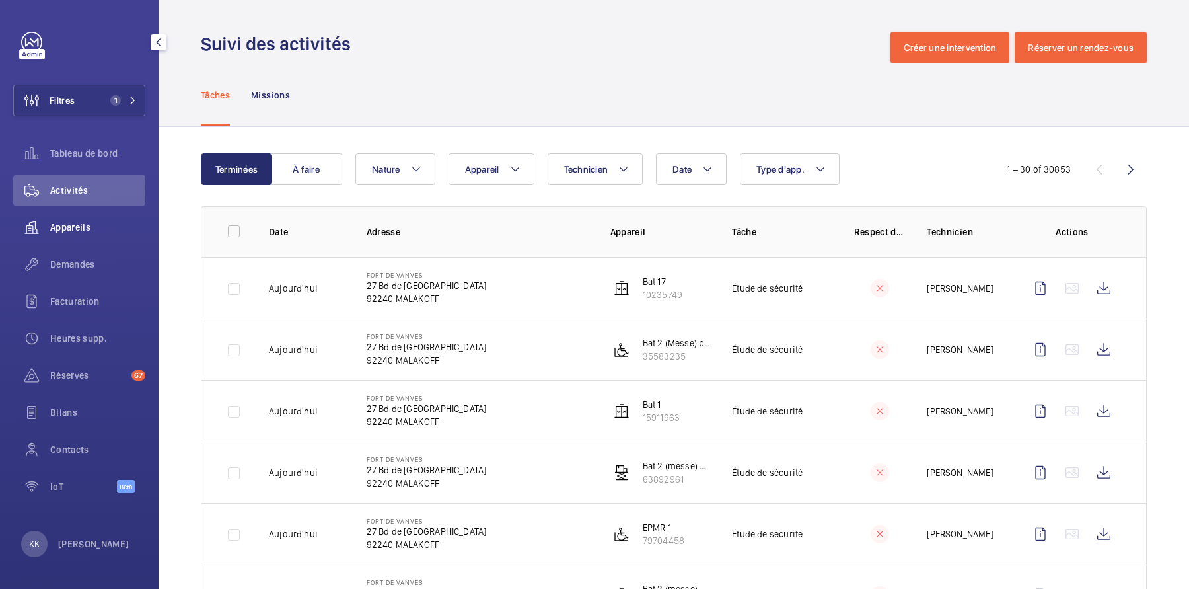
click at [76, 226] on span "Appareils" at bounding box center [97, 227] width 95 height 13
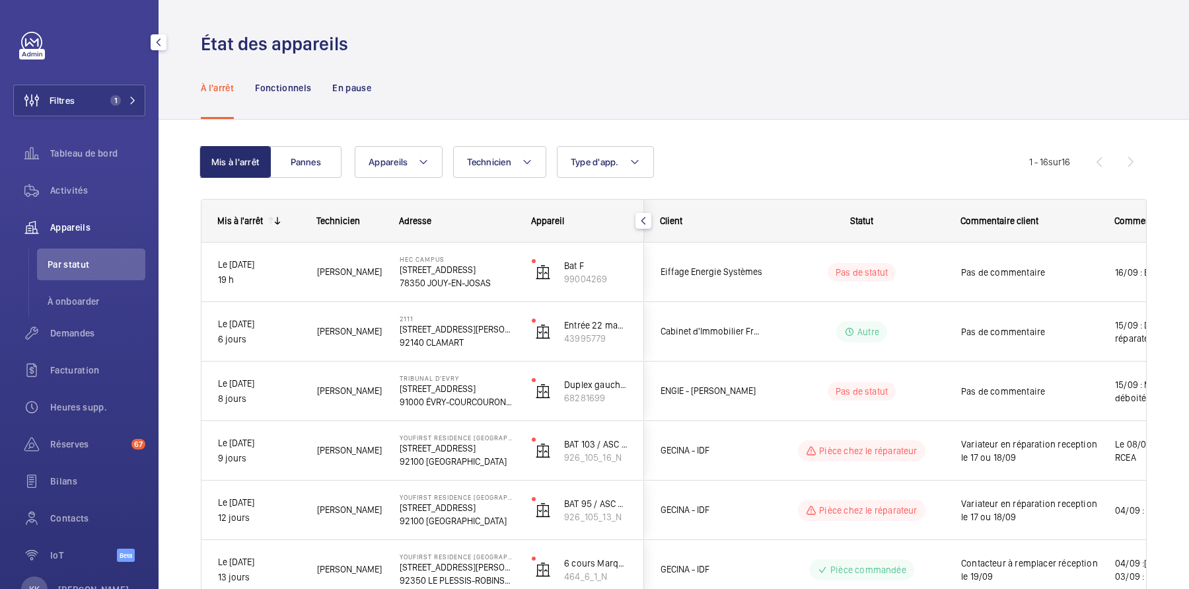
click at [61, 227] on span "Appareils" at bounding box center [97, 227] width 95 height 13
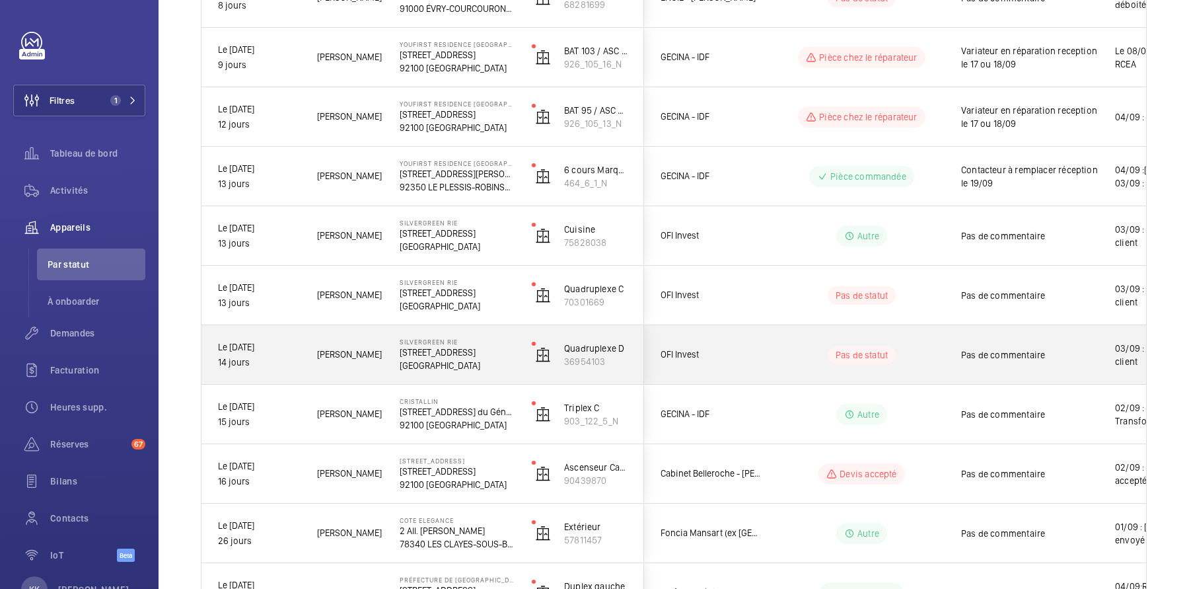
scroll to position [511, 0]
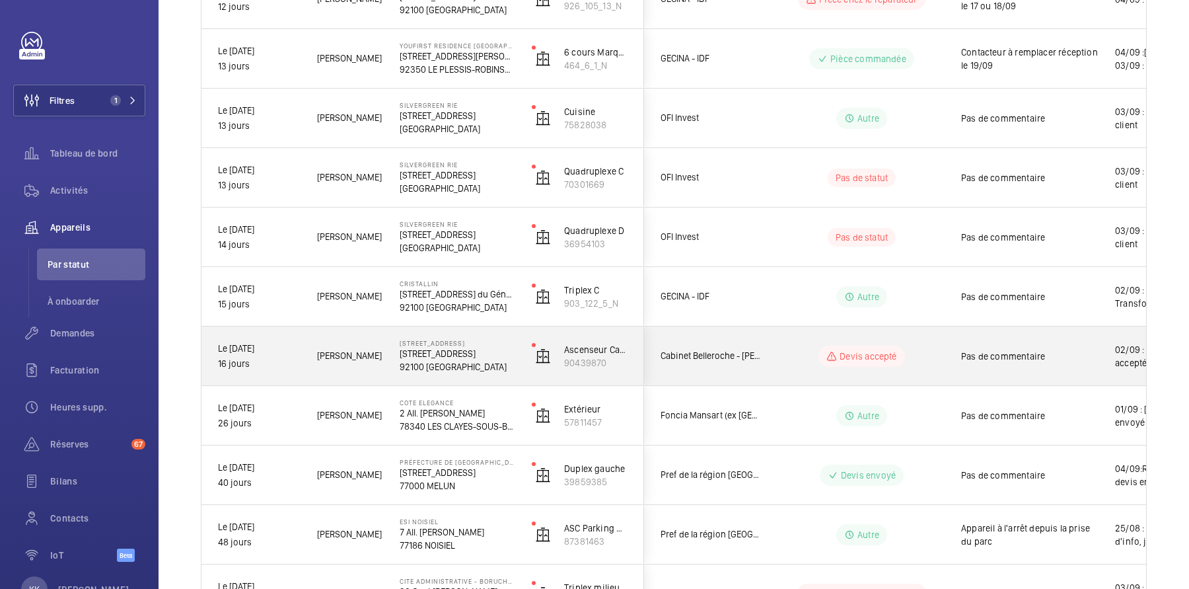
click at [713, 371] on div "Cabinet Belleroche - [PERSON_NAME]" at bounding box center [704, 356] width 118 height 42
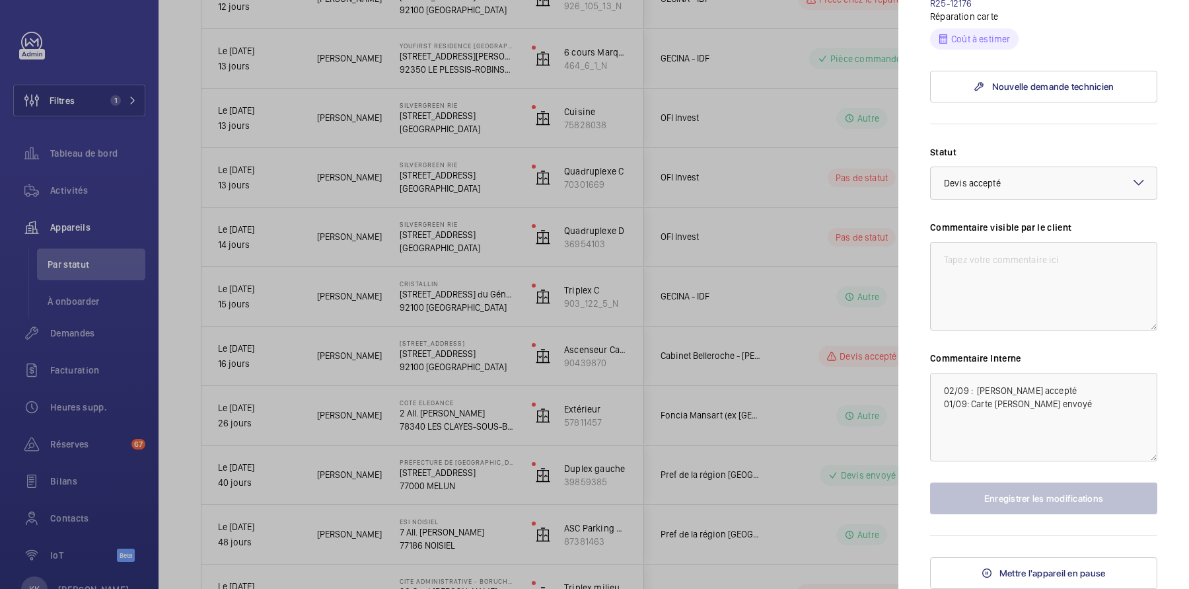
scroll to position [0, 0]
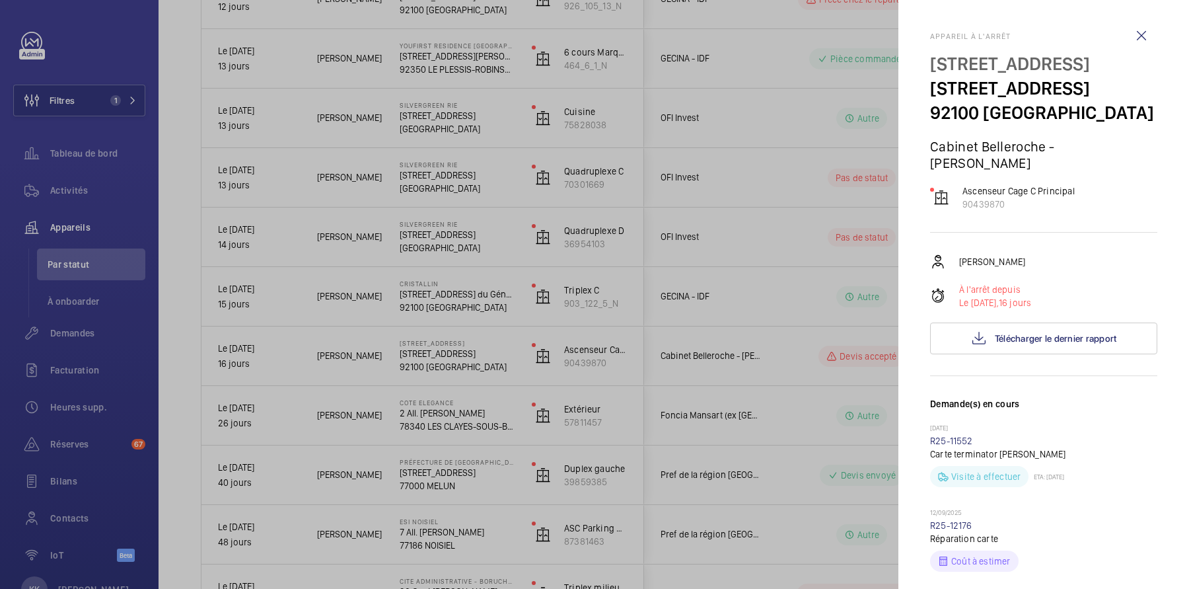
click at [373, 418] on div at bounding box center [594, 294] width 1189 height 589
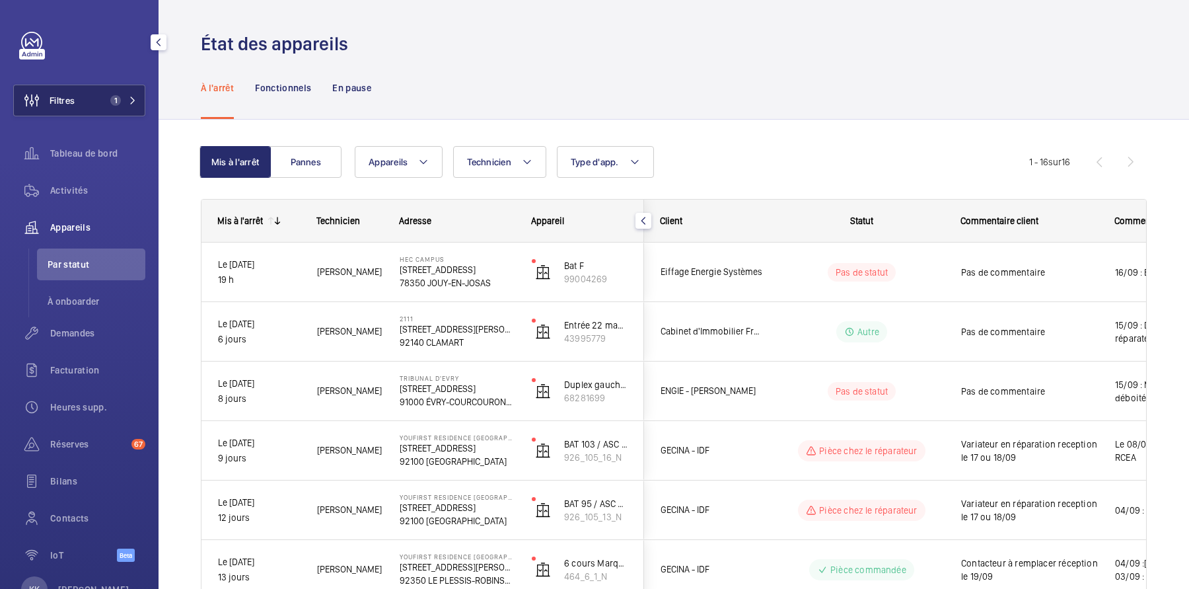
click at [123, 89] on button "Filtres 1" at bounding box center [79, 101] width 132 height 32
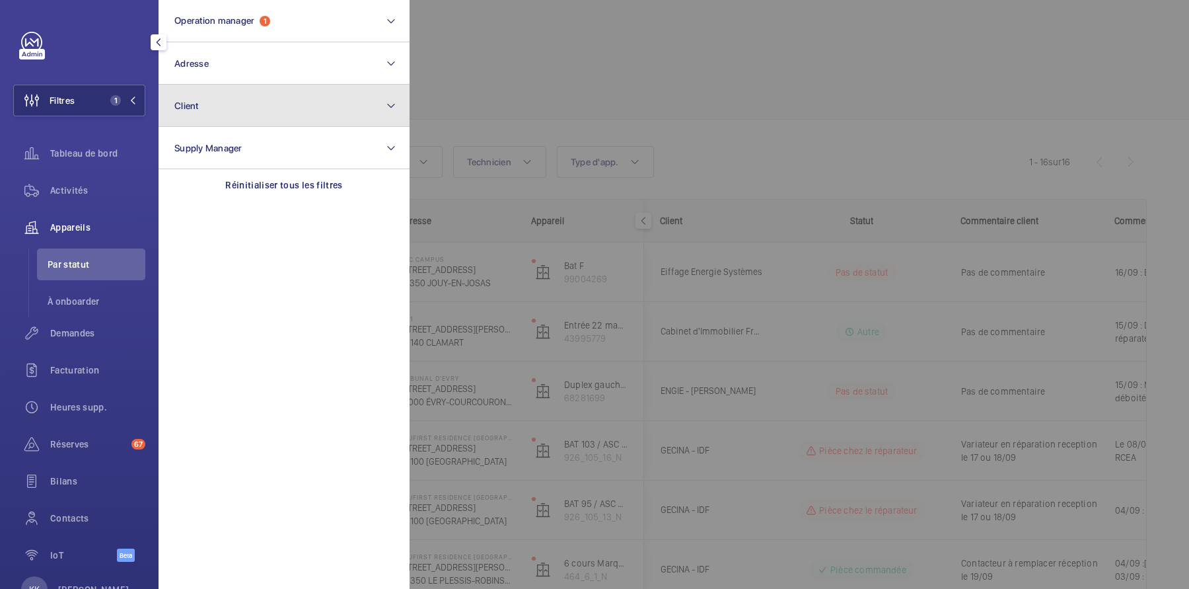
click at [242, 101] on button "Client" at bounding box center [284, 106] width 251 height 42
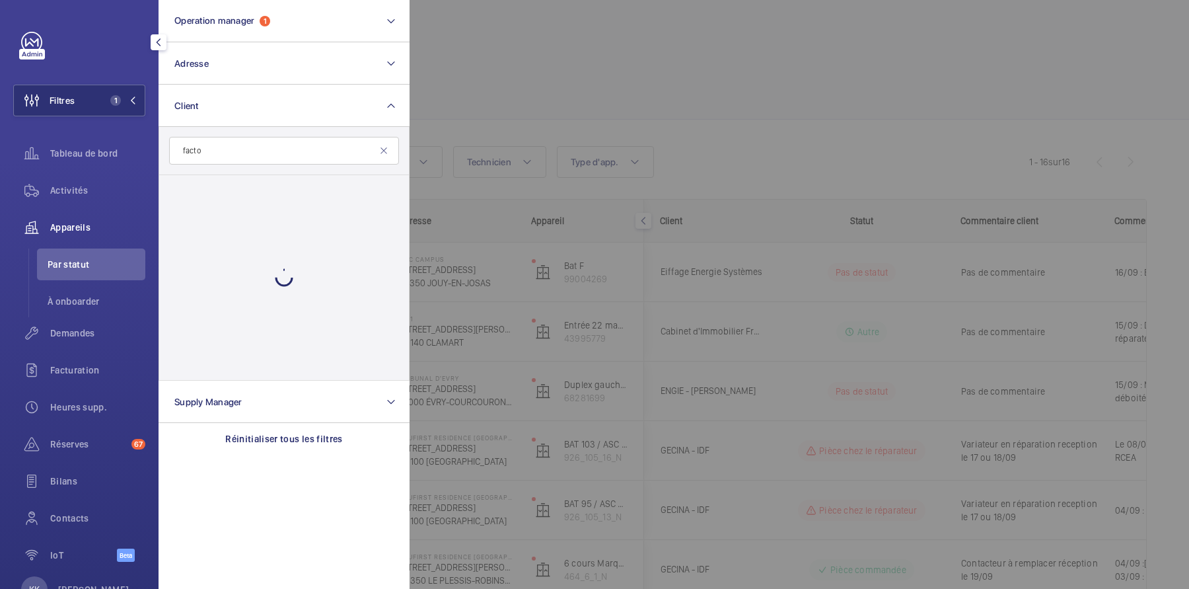
type input "factor"
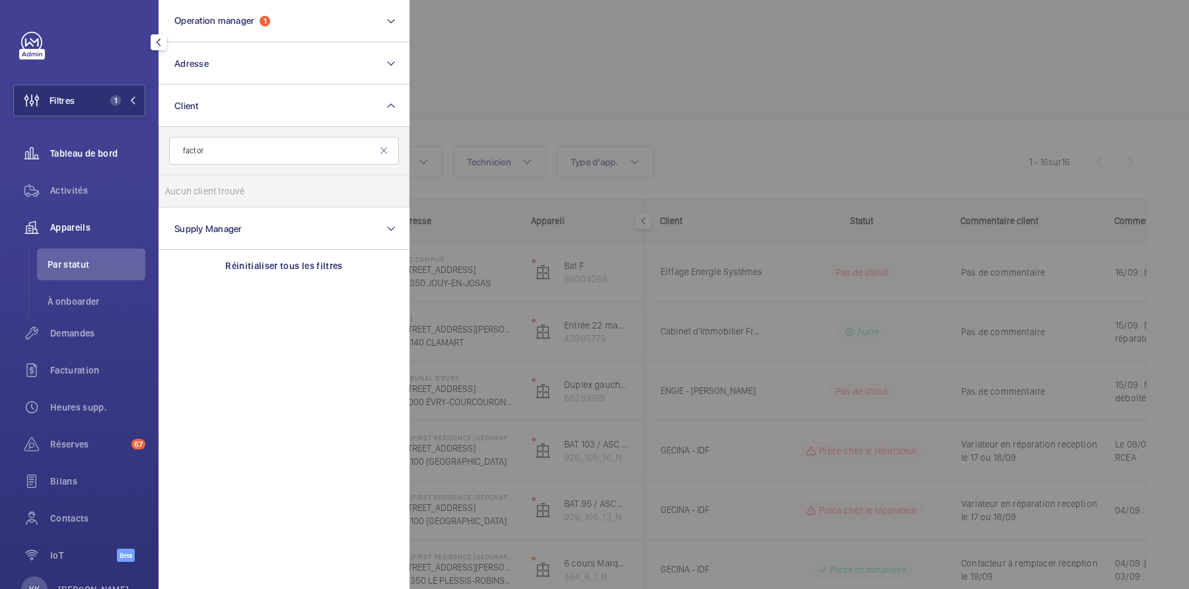
drag, startPoint x: 219, startPoint y: 144, endPoint x: 131, endPoint y: 145, distance: 87.9
click at [131, 145] on div "Filtres 1 Operation manager 1 Adresse Client factor Aucun client trouvé Réiniti…" at bounding box center [79, 304] width 132 height 544
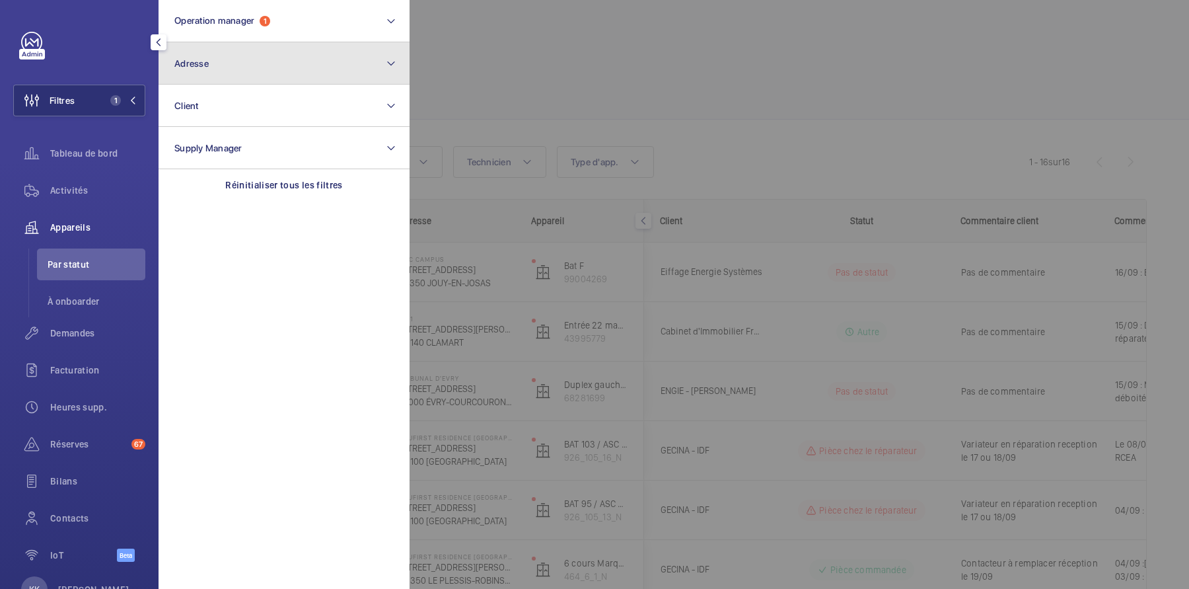
click at [241, 57] on button "Adresse" at bounding box center [284, 63] width 251 height 42
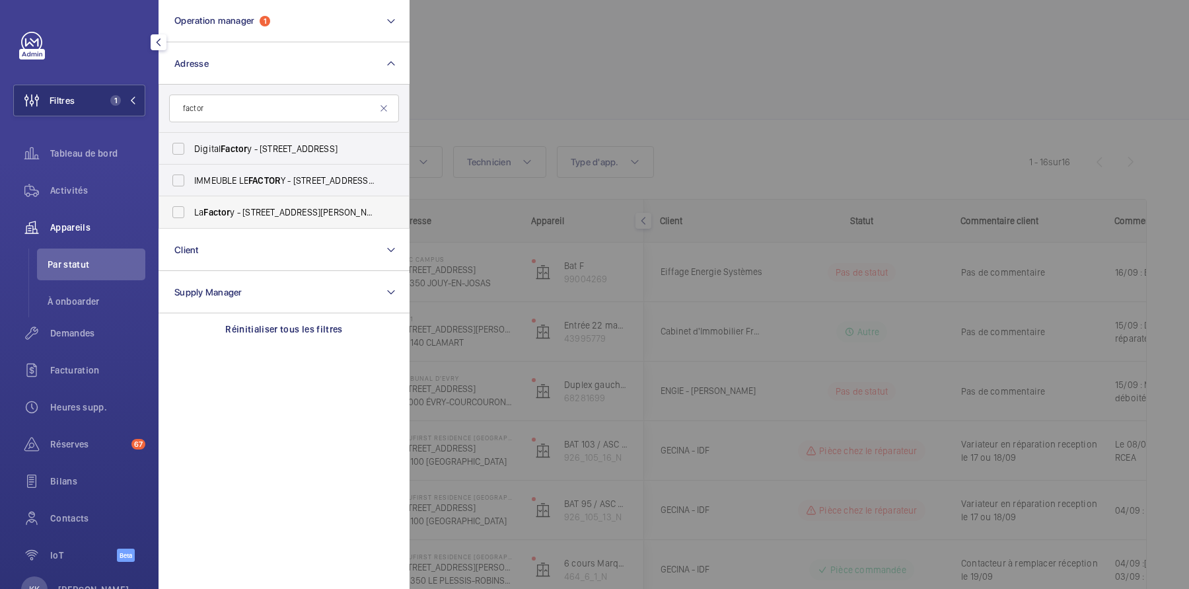
type input "factor"
click at [243, 210] on span "La Factor y - [STREET_ADDRESS][PERSON_NAME]" at bounding box center [285, 211] width 182 height 13
click at [192, 210] on input "La Factor y - [STREET_ADDRESS][PERSON_NAME]" at bounding box center [178, 212] width 26 height 26
checkbox input "true"
click at [521, 120] on div at bounding box center [1004, 294] width 1189 height 589
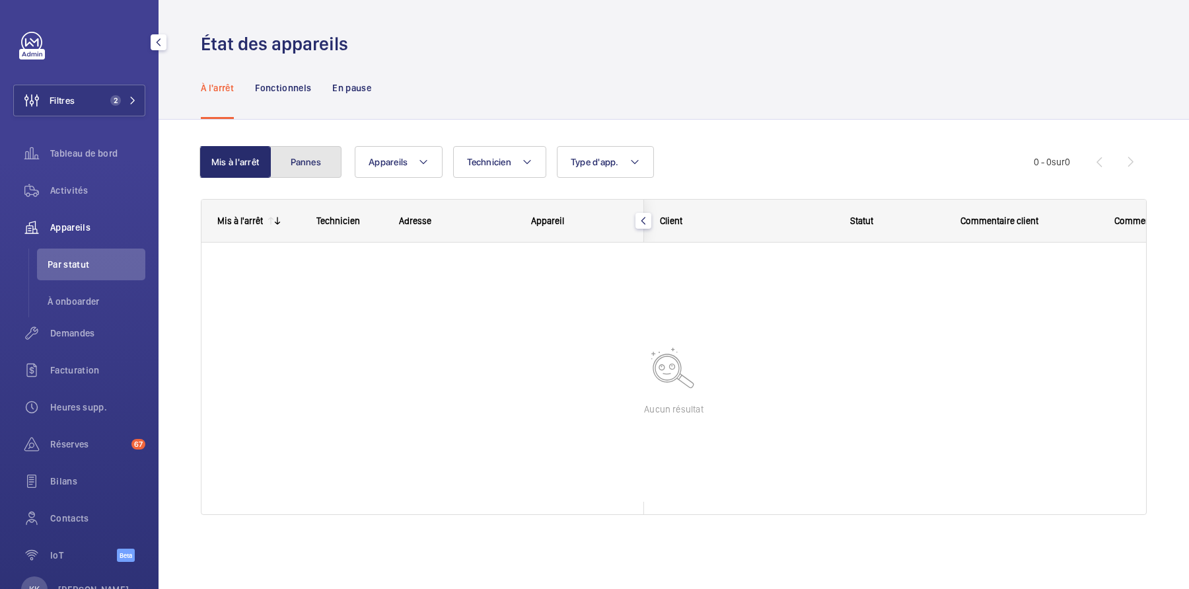
click at [292, 165] on button "Pannes" at bounding box center [305, 162] width 71 height 32
click at [241, 169] on button "Mis à l'arrêt" at bounding box center [236, 162] width 71 height 32
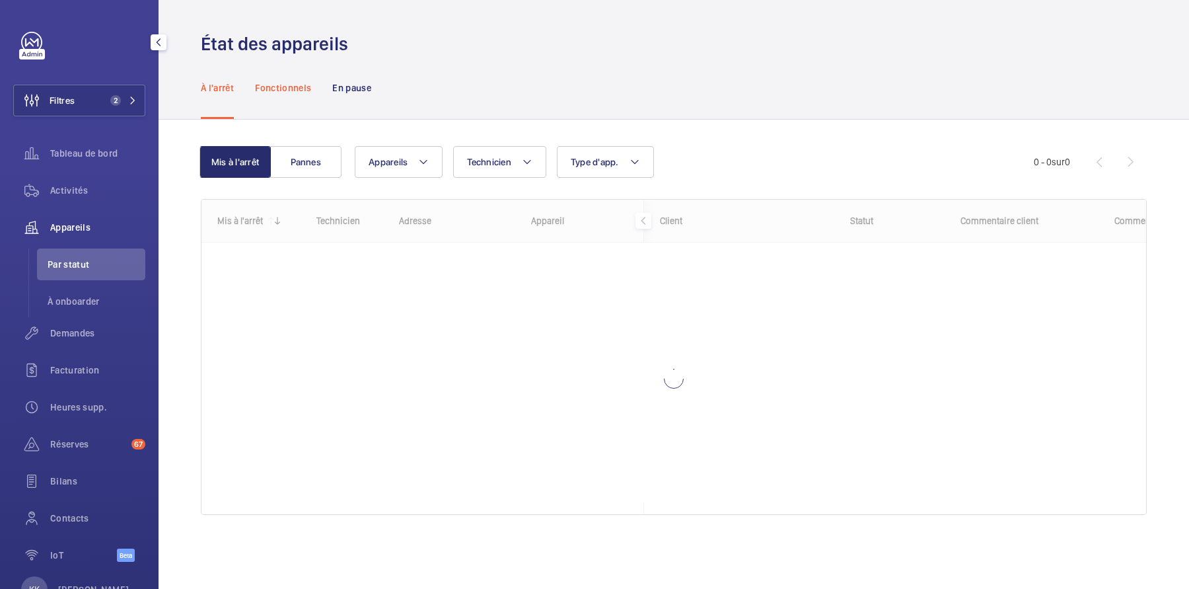
click at [271, 97] on div "Fonctionnels" at bounding box center [283, 87] width 56 height 63
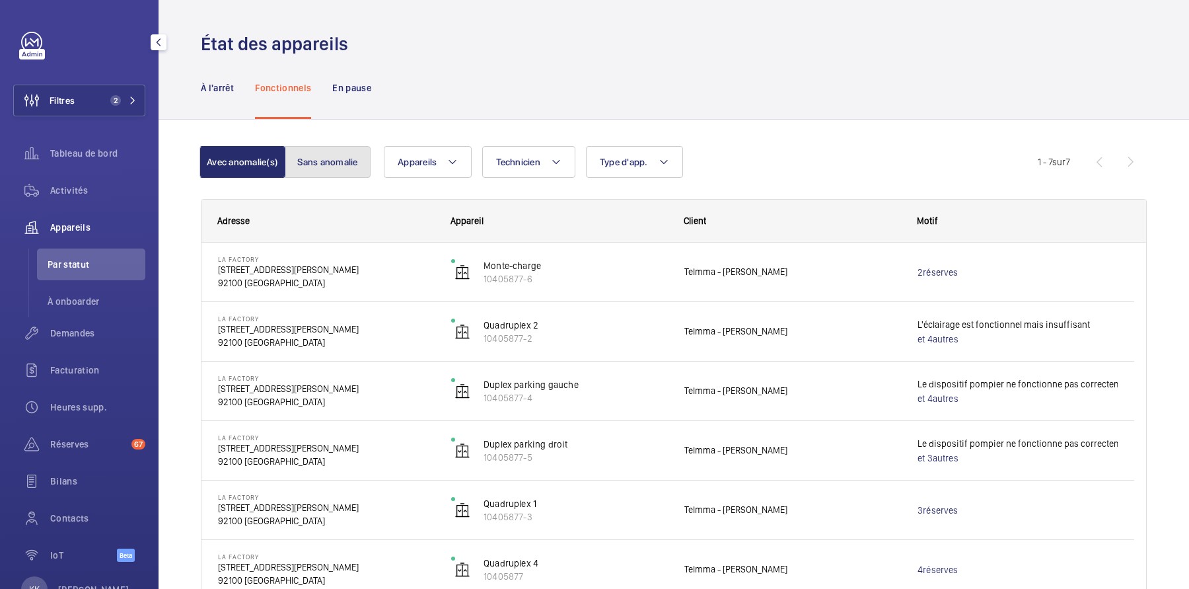
click at [313, 163] on button "Sans anomalie" at bounding box center [328, 162] width 86 height 32
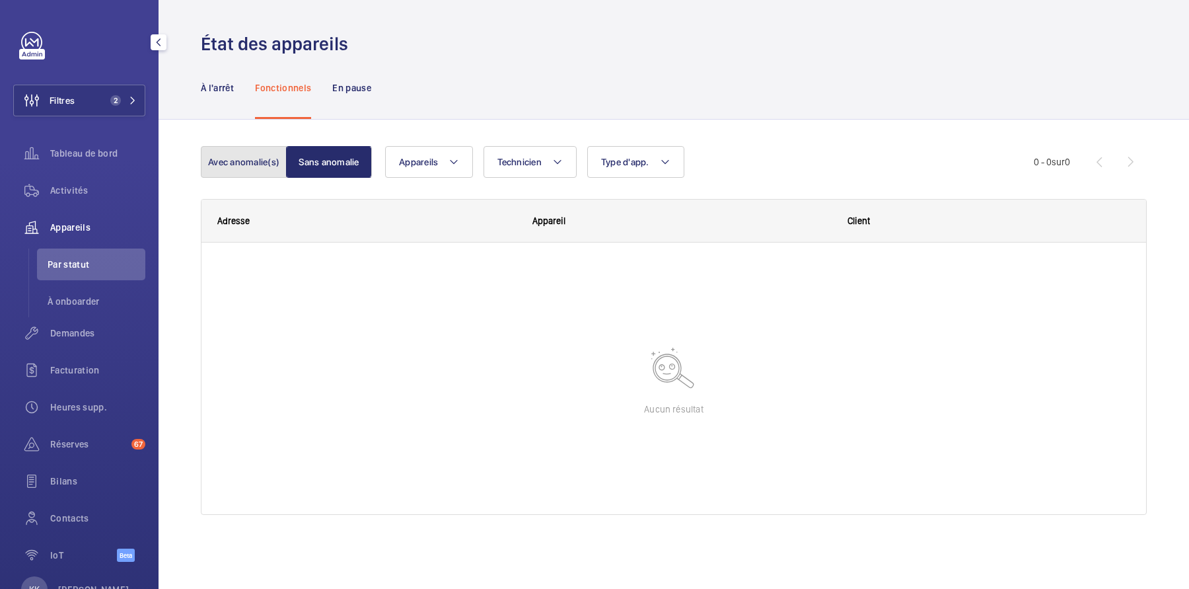
click at [253, 163] on button "Avec anomalie(s)" at bounding box center [244, 162] width 86 height 32
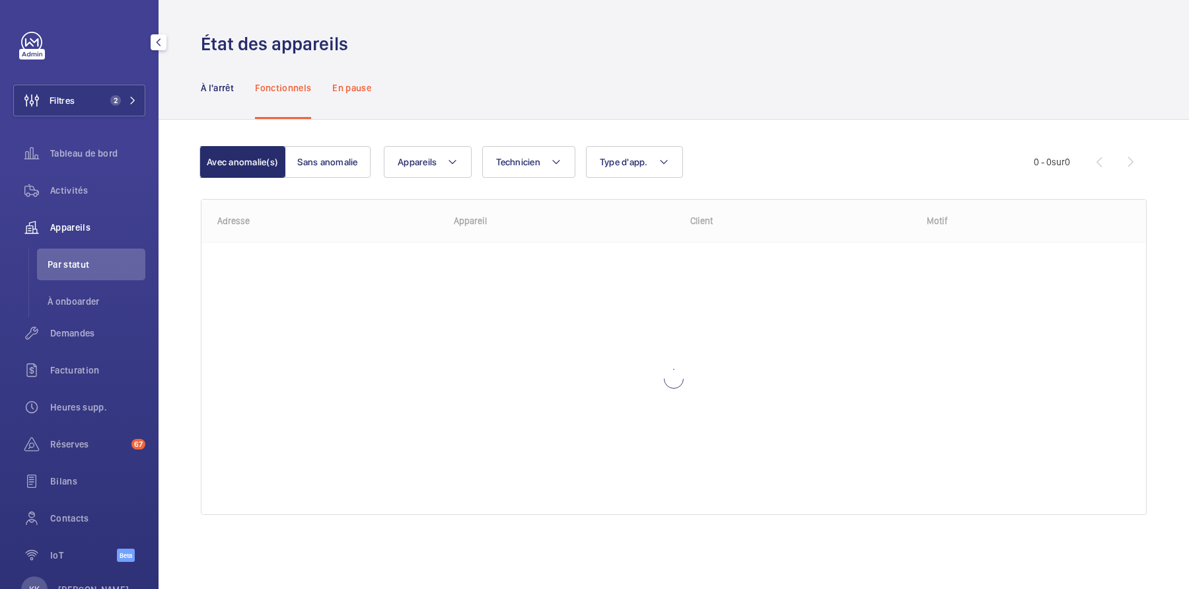
click at [357, 94] on div "En pause" at bounding box center [351, 87] width 39 height 63
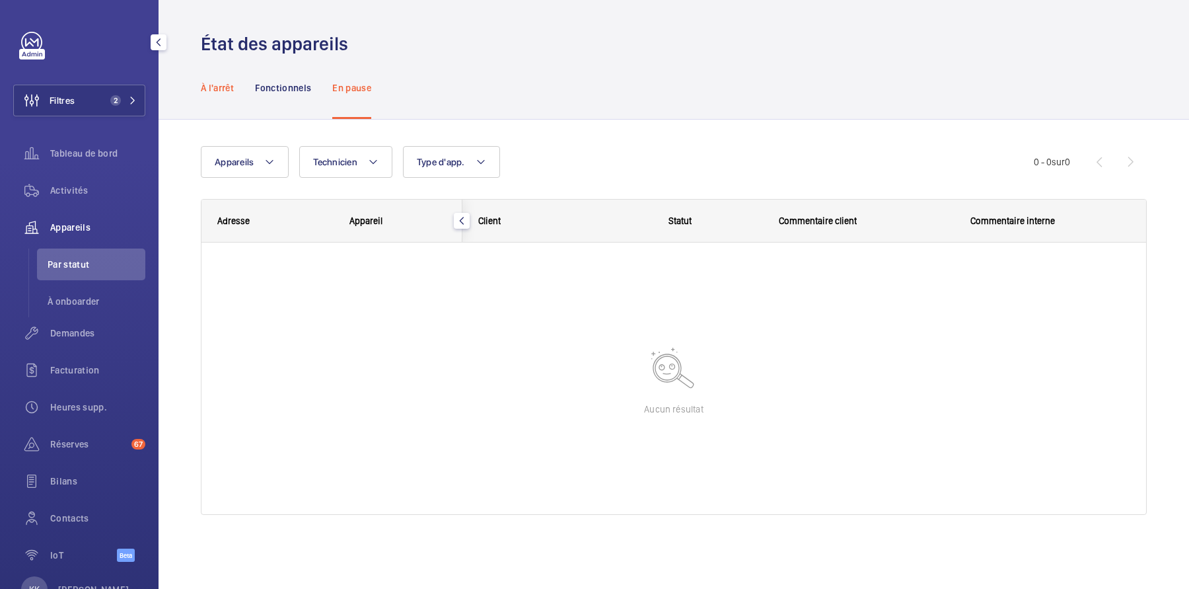
click at [209, 96] on div "À l'arrêt" at bounding box center [217, 87] width 33 height 63
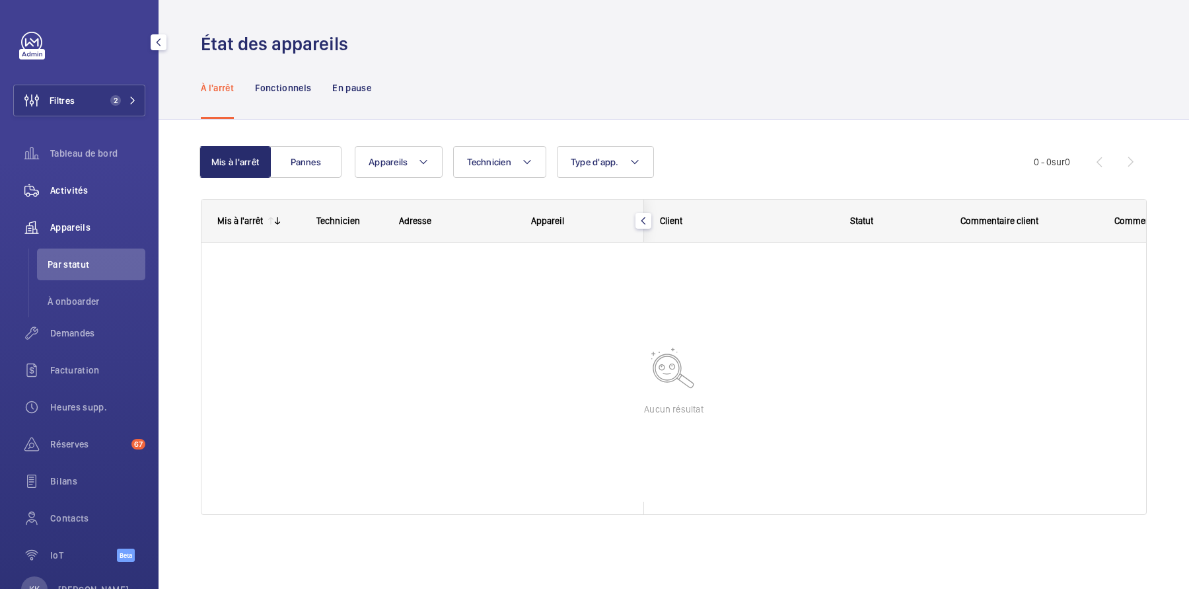
click at [79, 195] on span "Activités" at bounding box center [97, 190] width 95 height 13
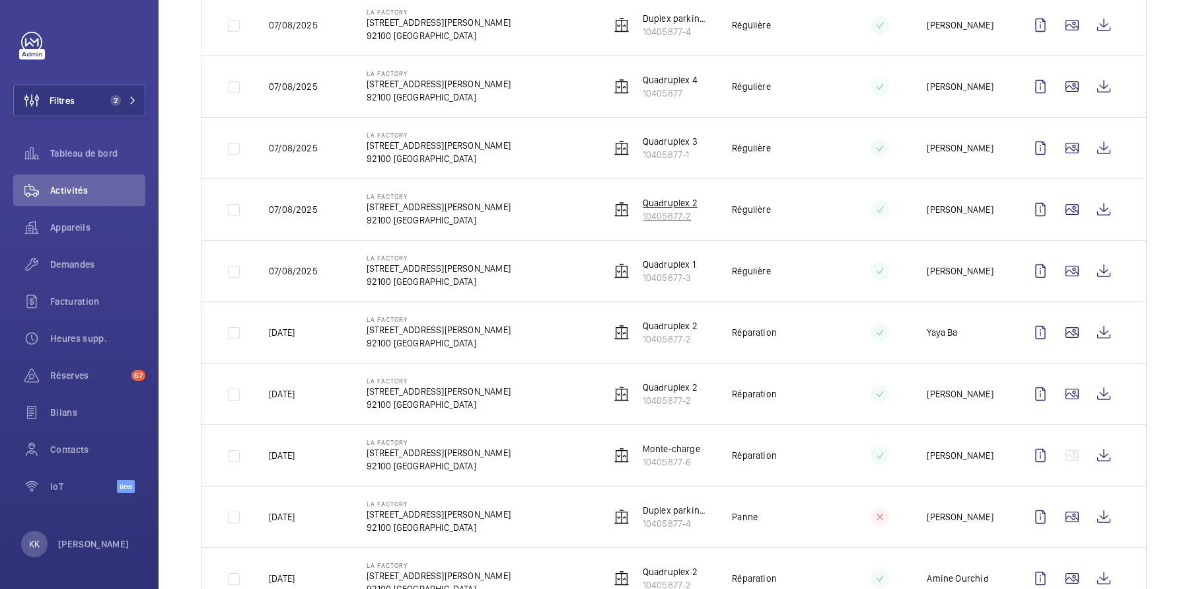
scroll to position [1350, 0]
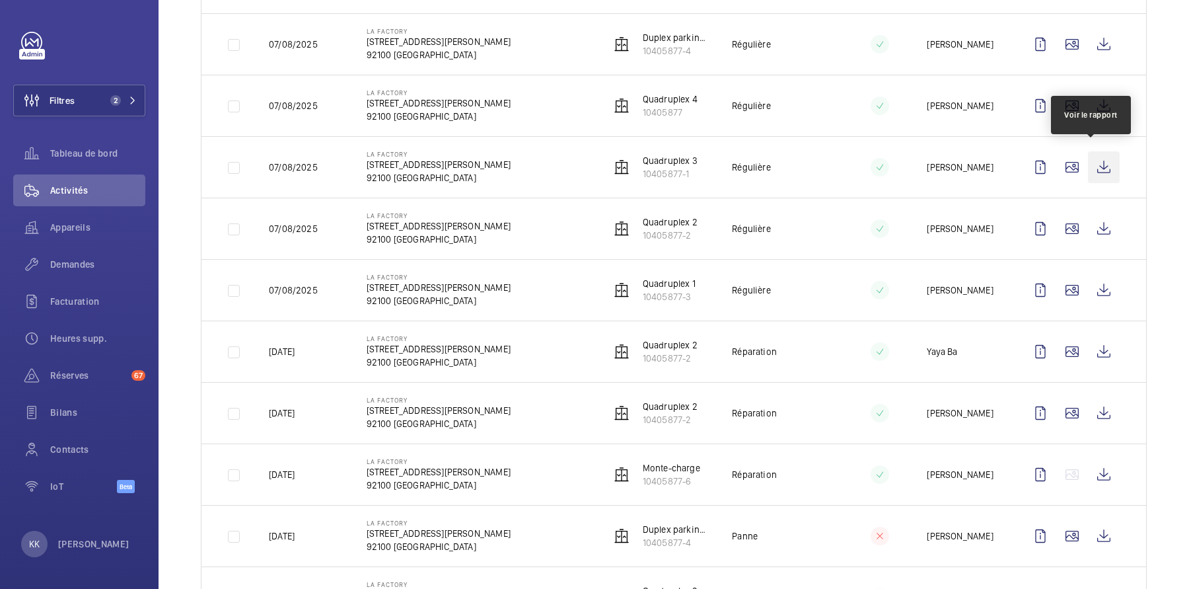
click at [1016, 161] on wm-front-icon-button at bounding box center [1104, 167] width 32 height 32
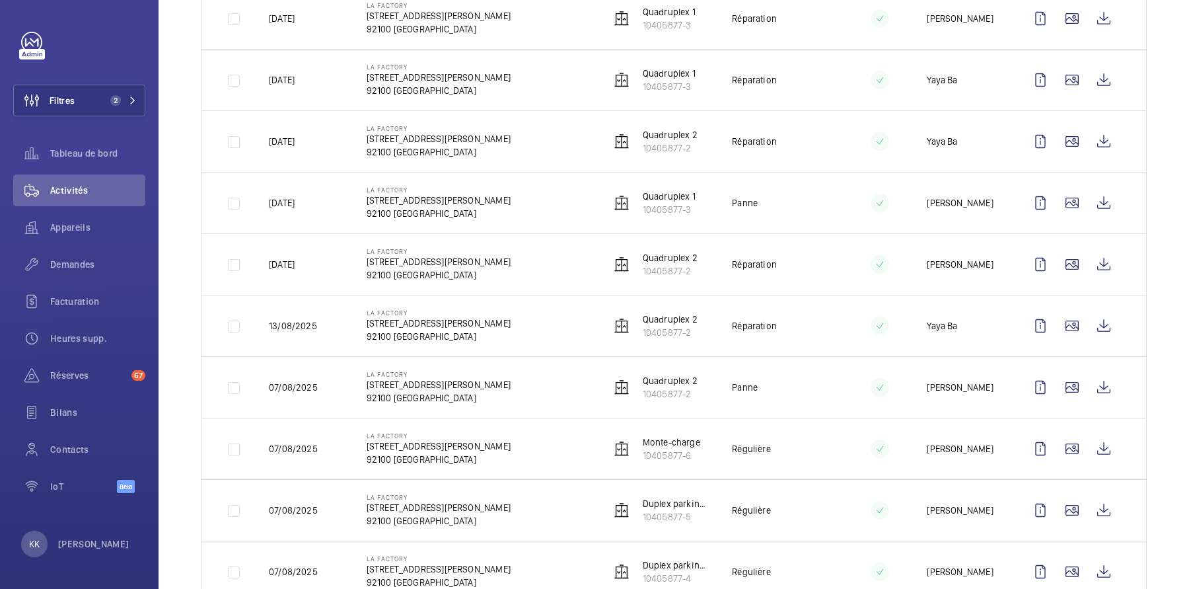
scroll to position [0, 0]
